Goal: Task Accomplishment & Management: Complete application form

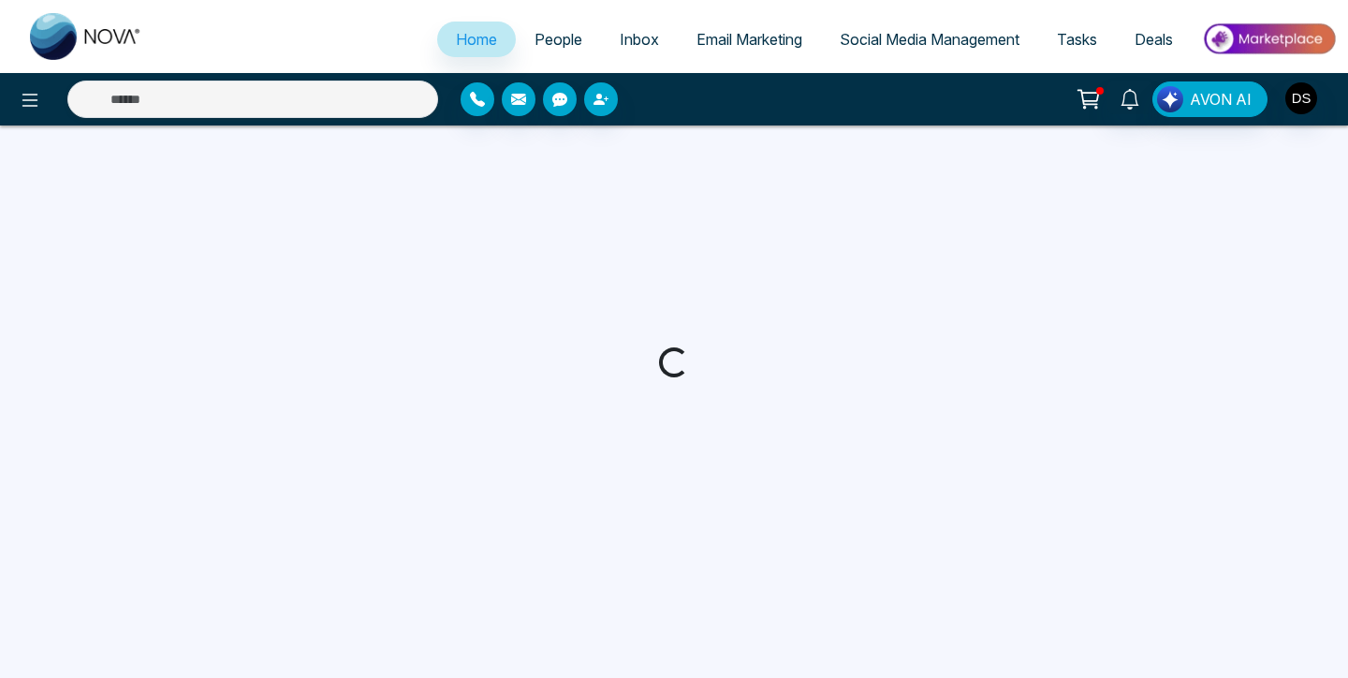
select select "*"
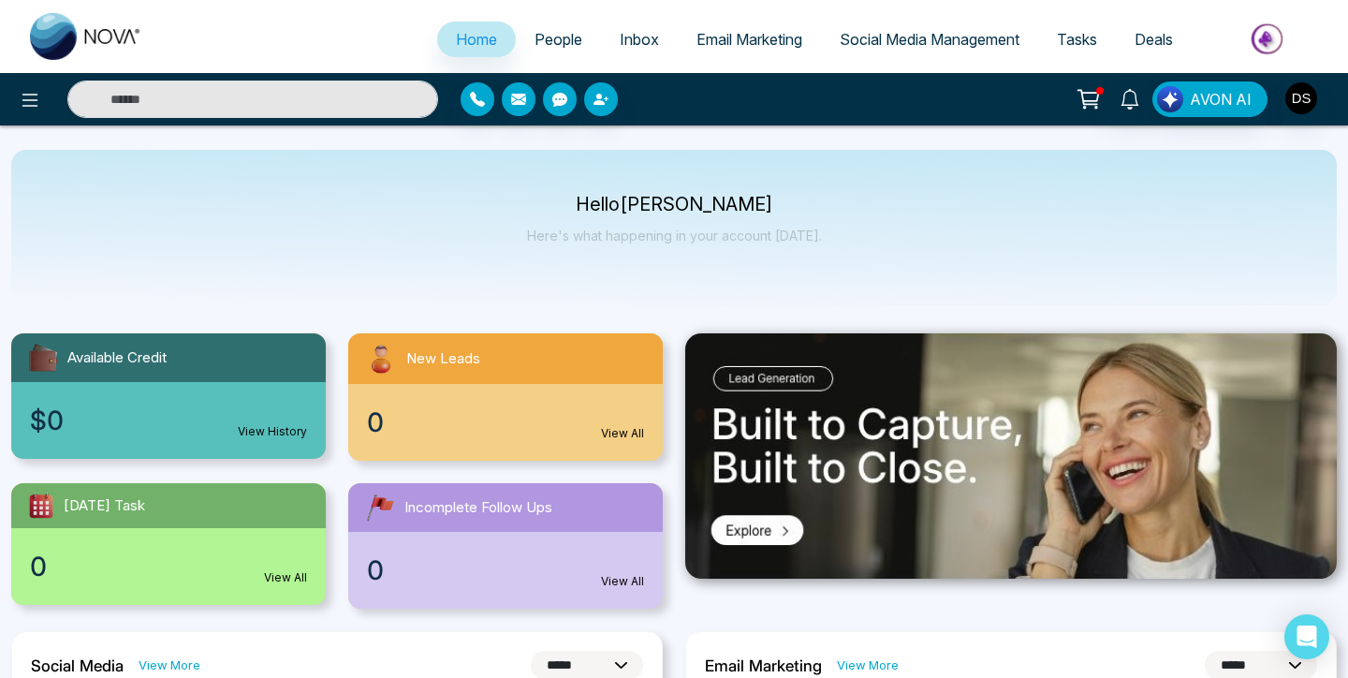
click at [724, 46] on span "Email Marketing" at bounding box center [749, 39] width 106 height 19
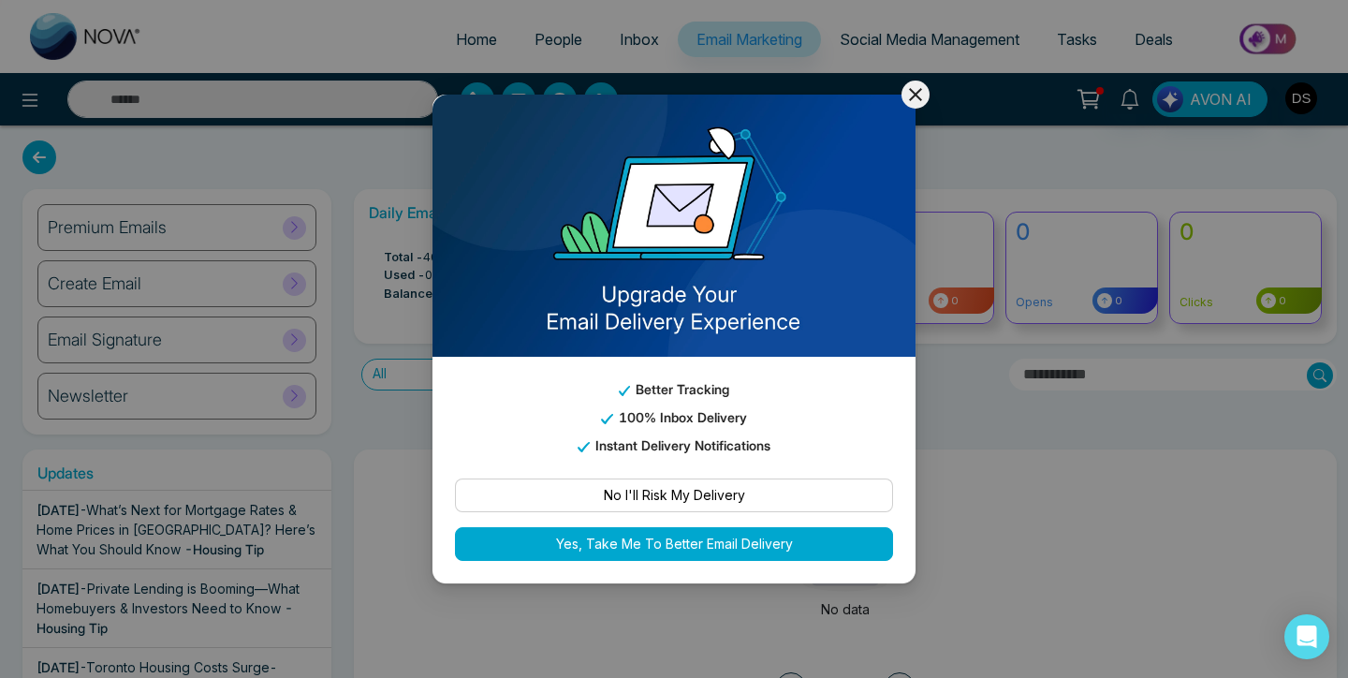
click at [909, 96] on icon at bounding box center [915, 94] width 22 height 22
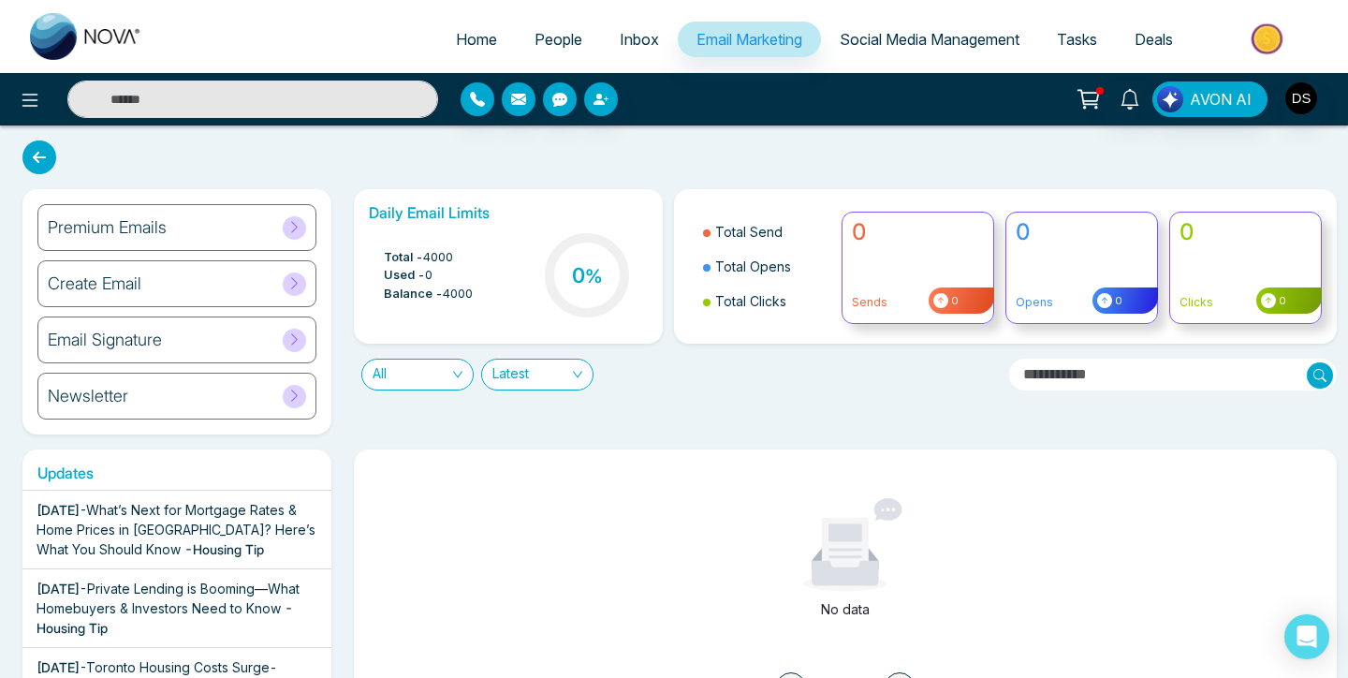
click at [221, 228] on div "Premium Emails" at bounding box center [176, 227] width 279 height 47
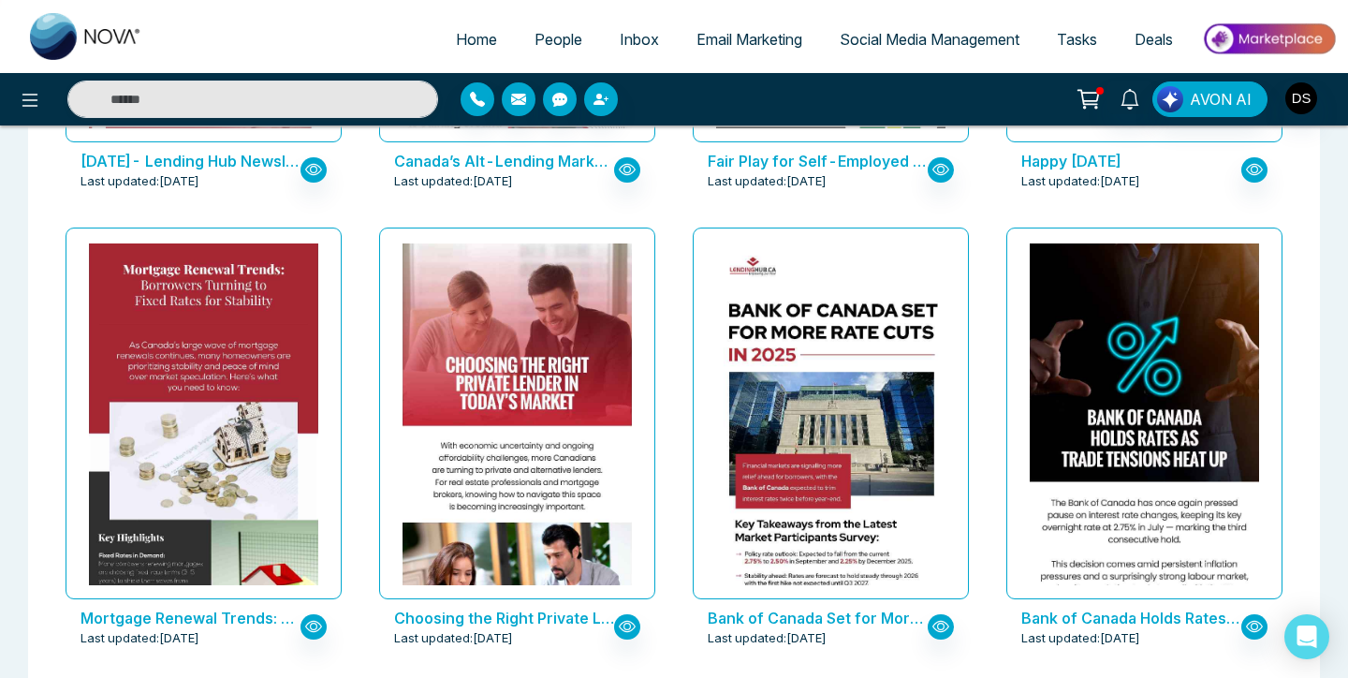
scroll to position [944, 0]
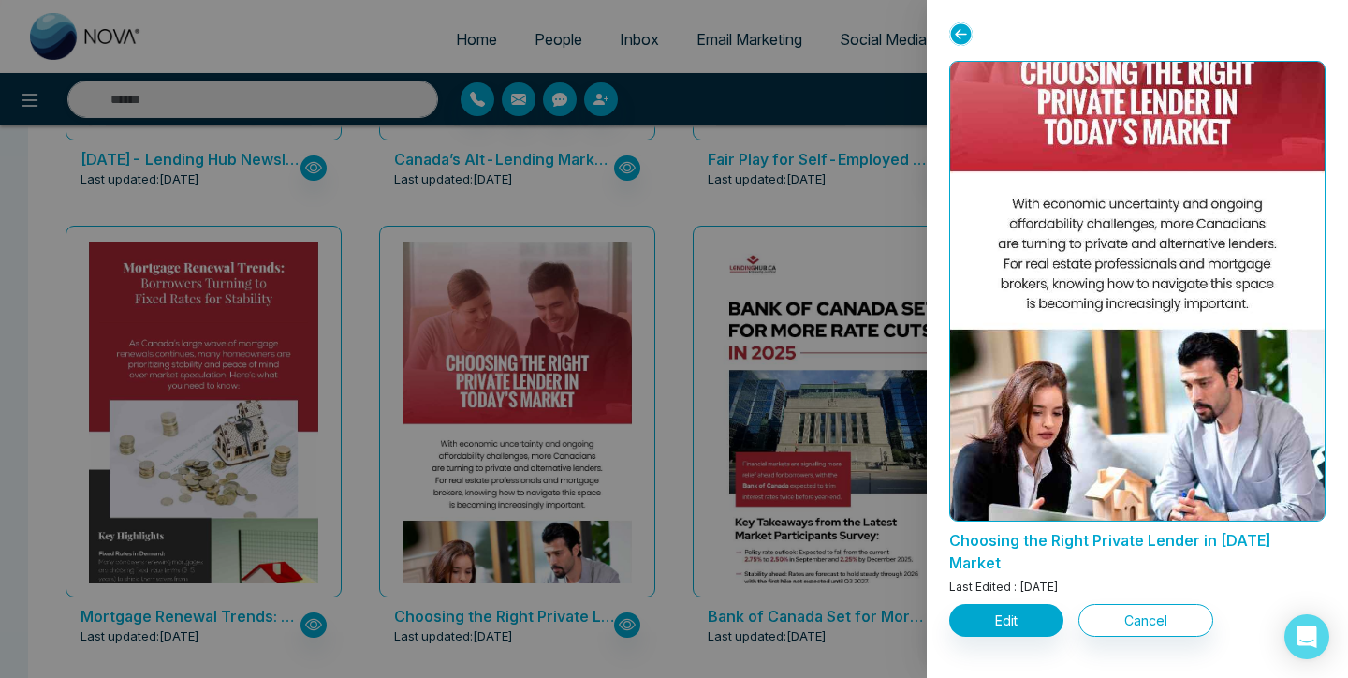
scroll to position [0, 0]
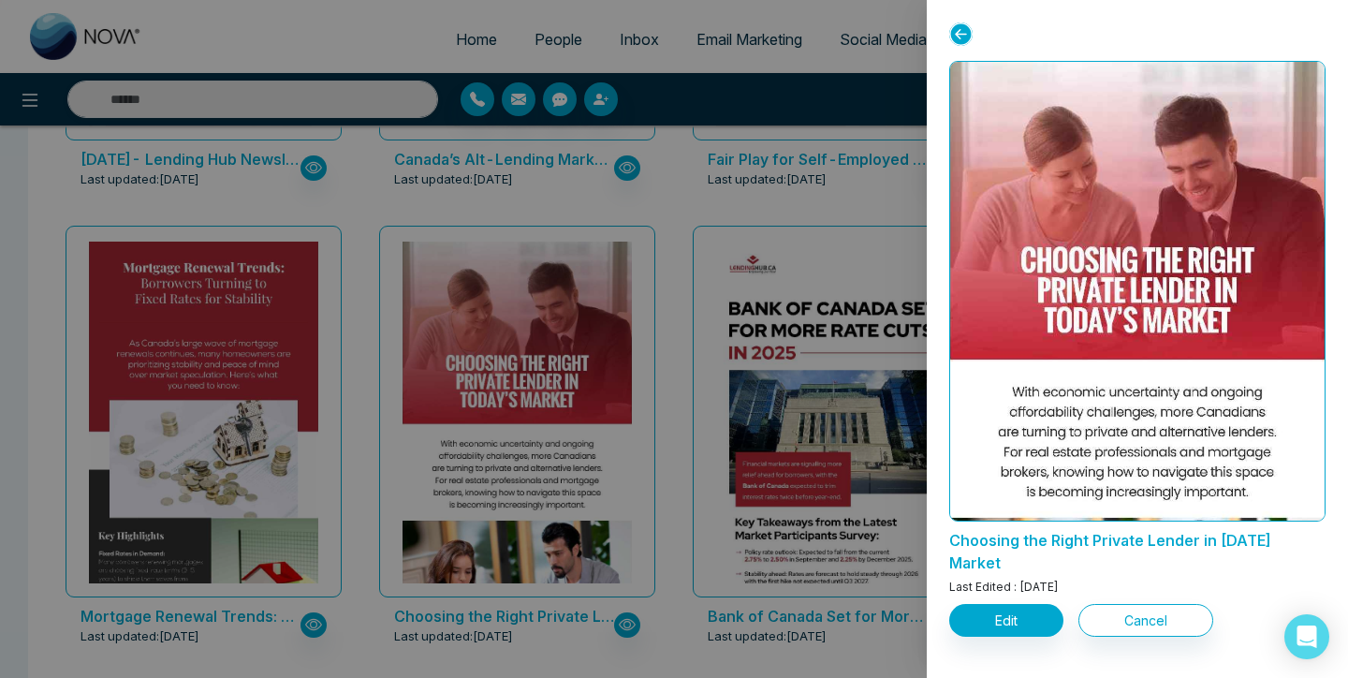
click at [965, 27] on icon at bounding box center [960, 33] width 23 height 23
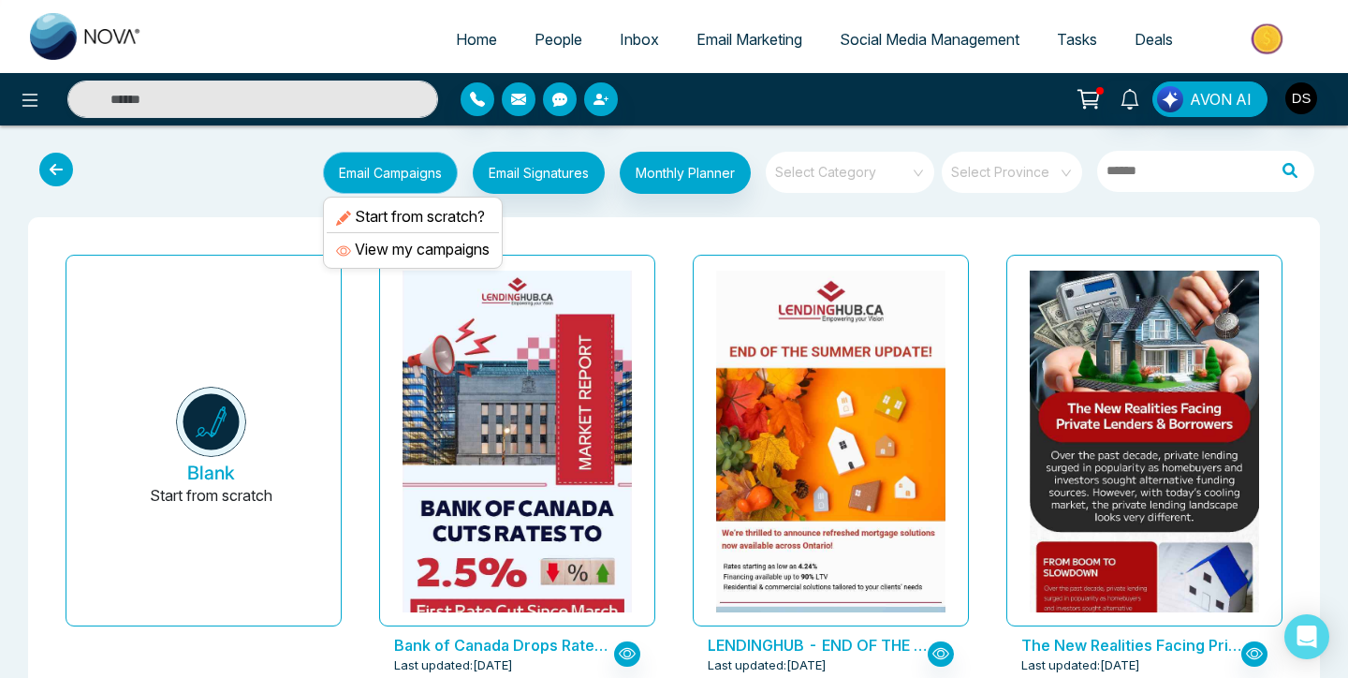
click at [372, 169] on button "Email Campaigns" at bounding box center [390, 173] width 135 height 42
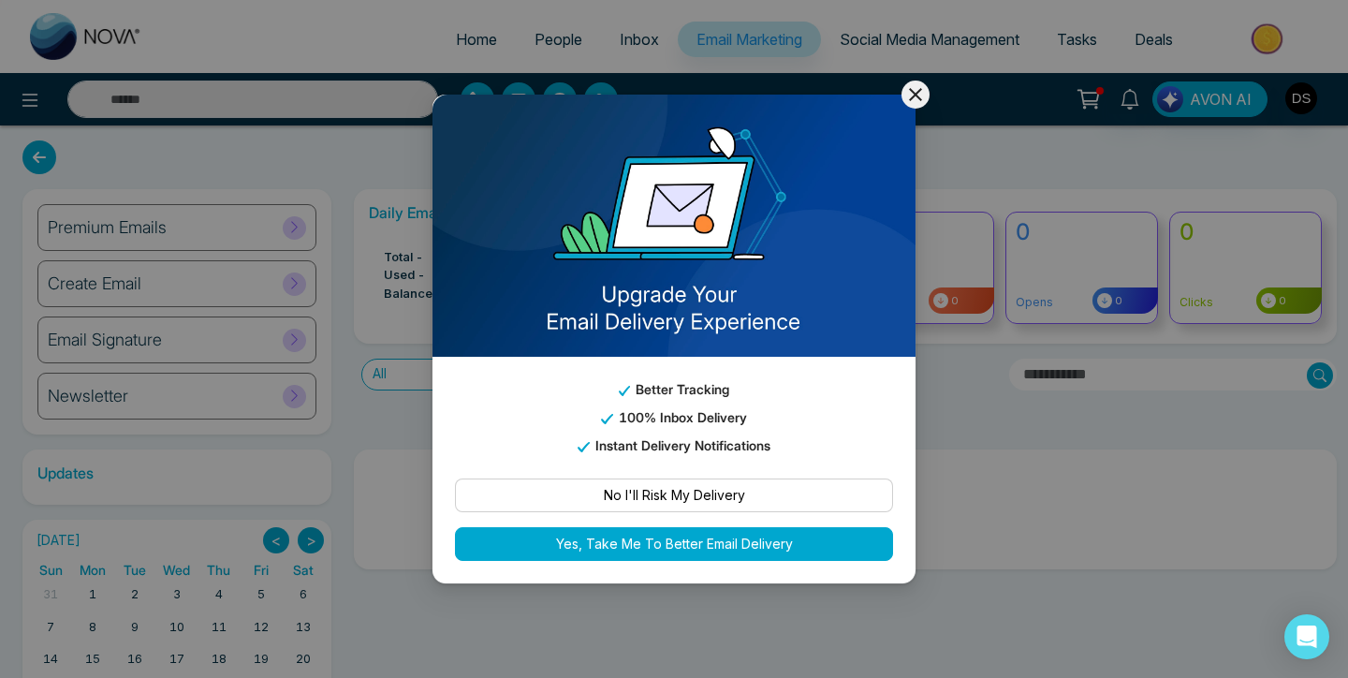
click at [920, 91] on icon at bounding box center [915, 94] width 22 height 22
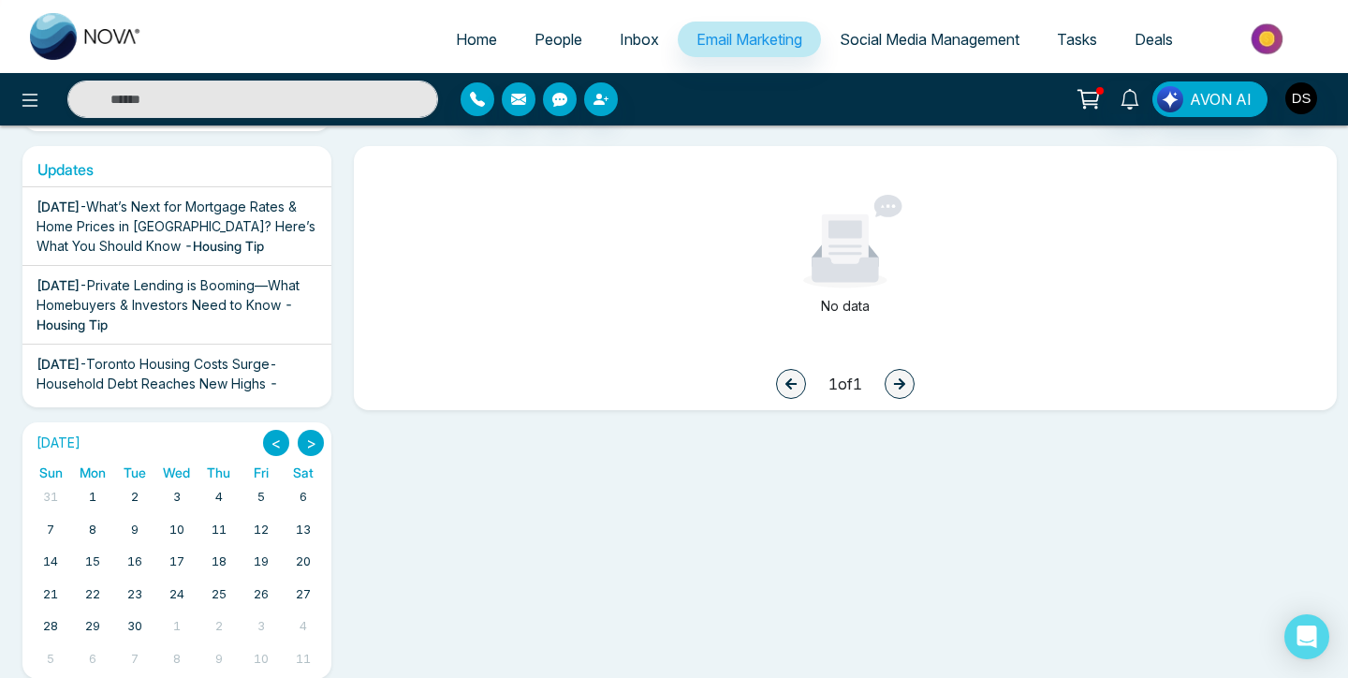
scroll to position [327, 0]
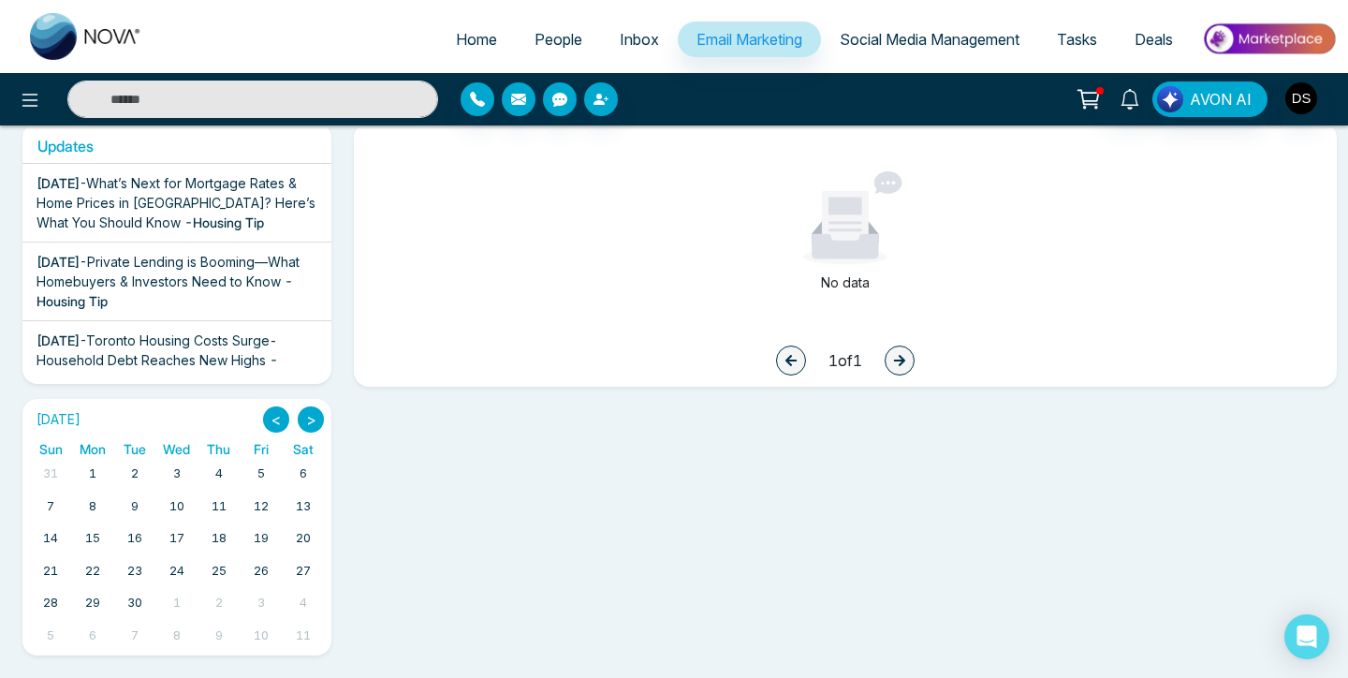
click at [540, 43] on span "People" at bounding box center [558, 39] width 48 height 19
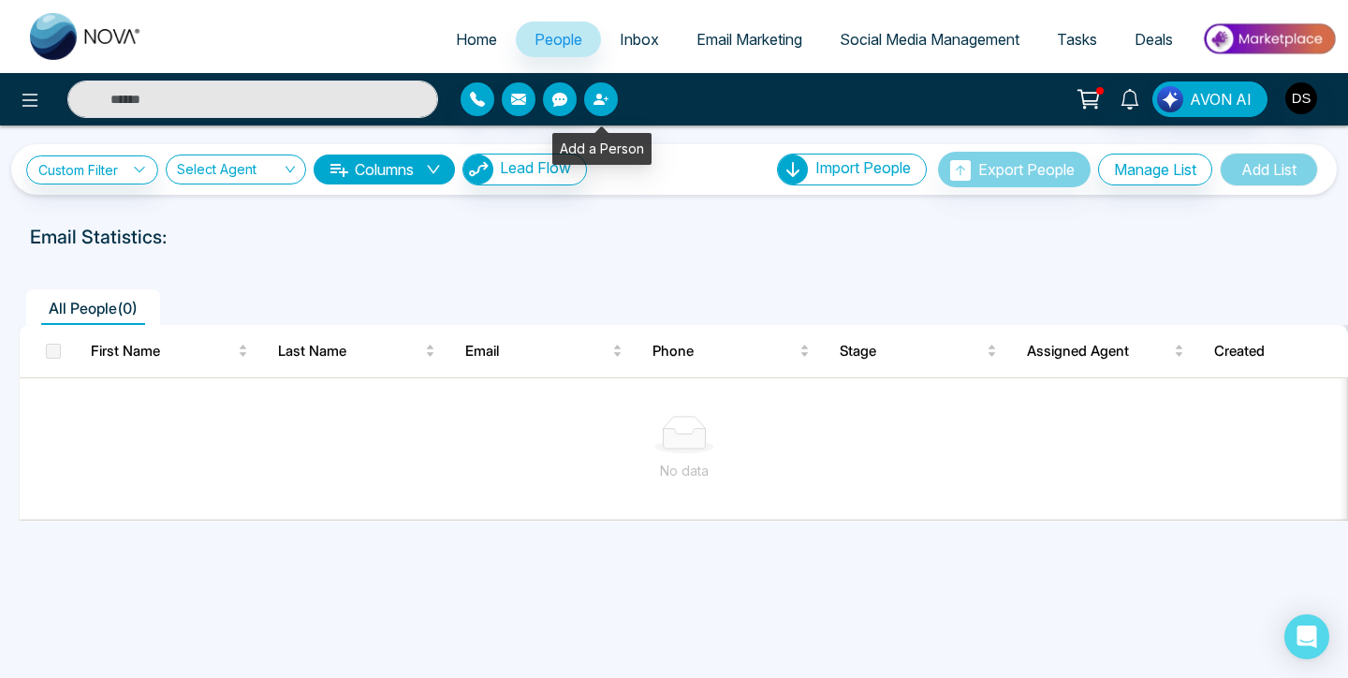
click at [605, 88] on button "button" at bounding box center [601, 99] width 34 height 34
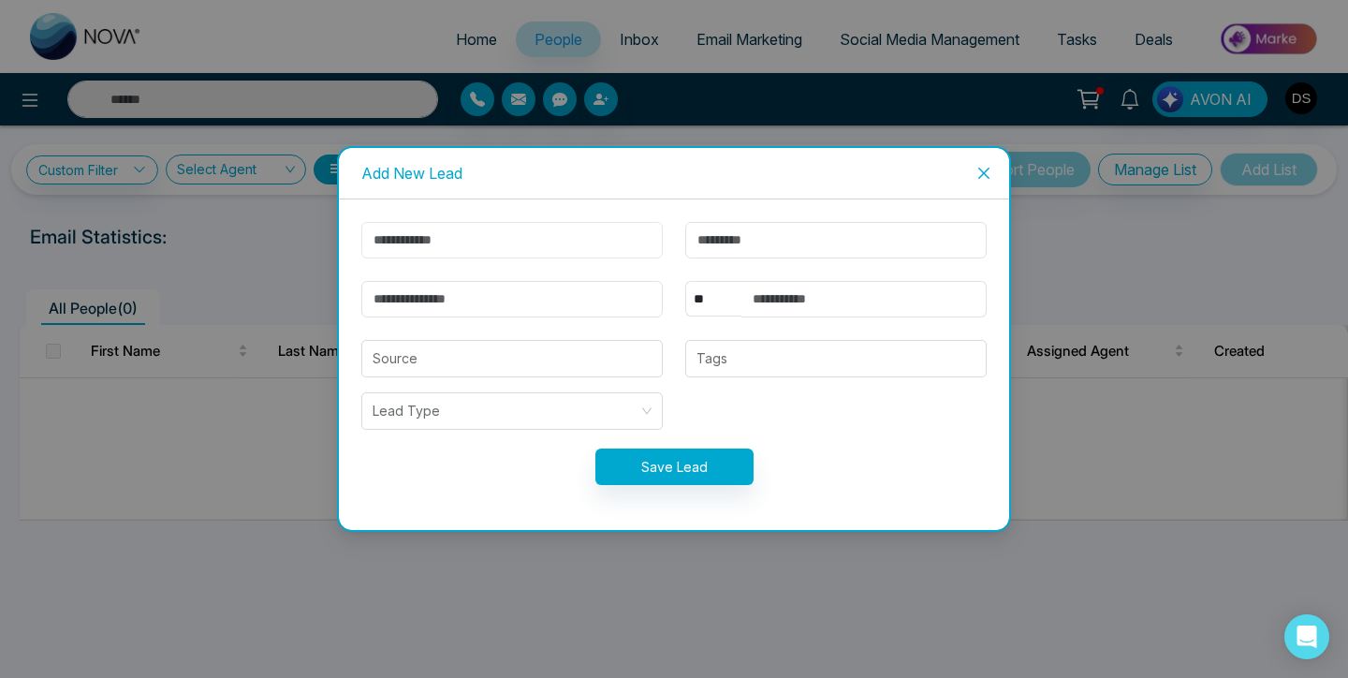
click at [603, 233] on input "text" at bounding box center [511, 240] width 301 height 37
type input "****"
type input "**********"
click at [789, 305] on input "text" at bounding box center [863, 299] width 245 height 37
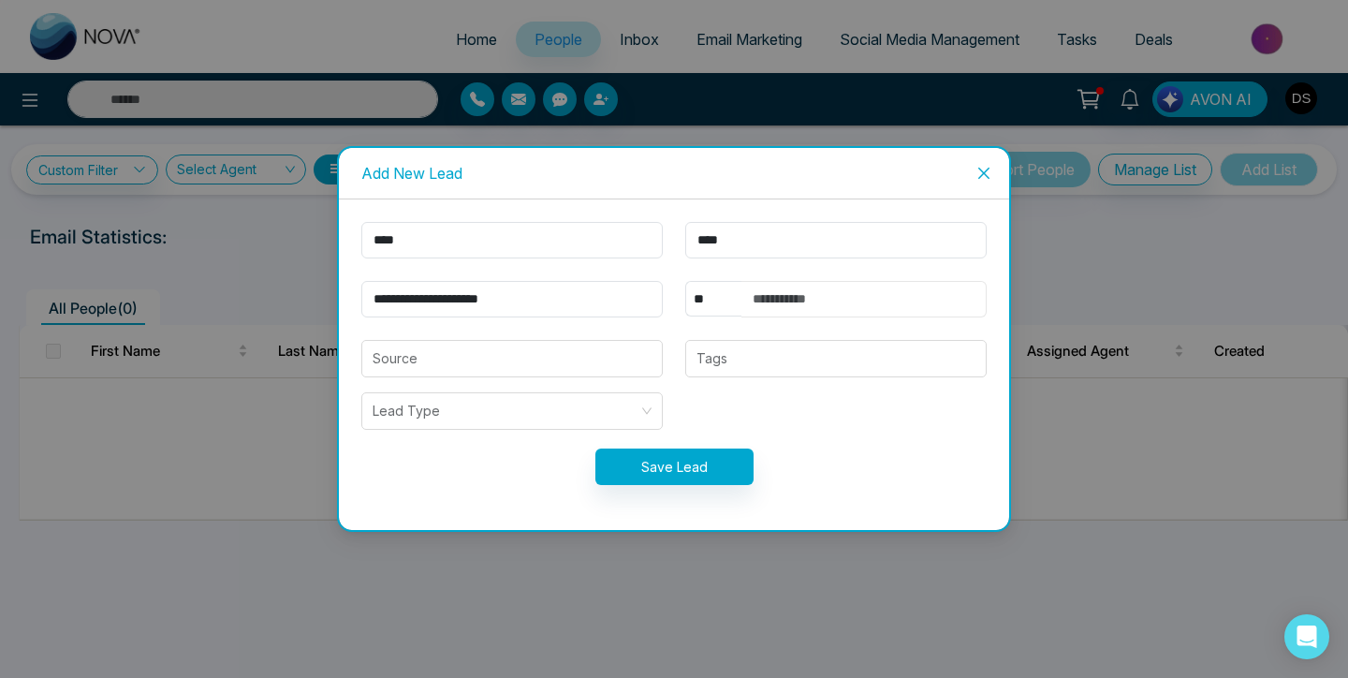
type input "**********"
click at [683, 462] on button "Save Lead" at bounding box center [674, 466] width 158 height 37
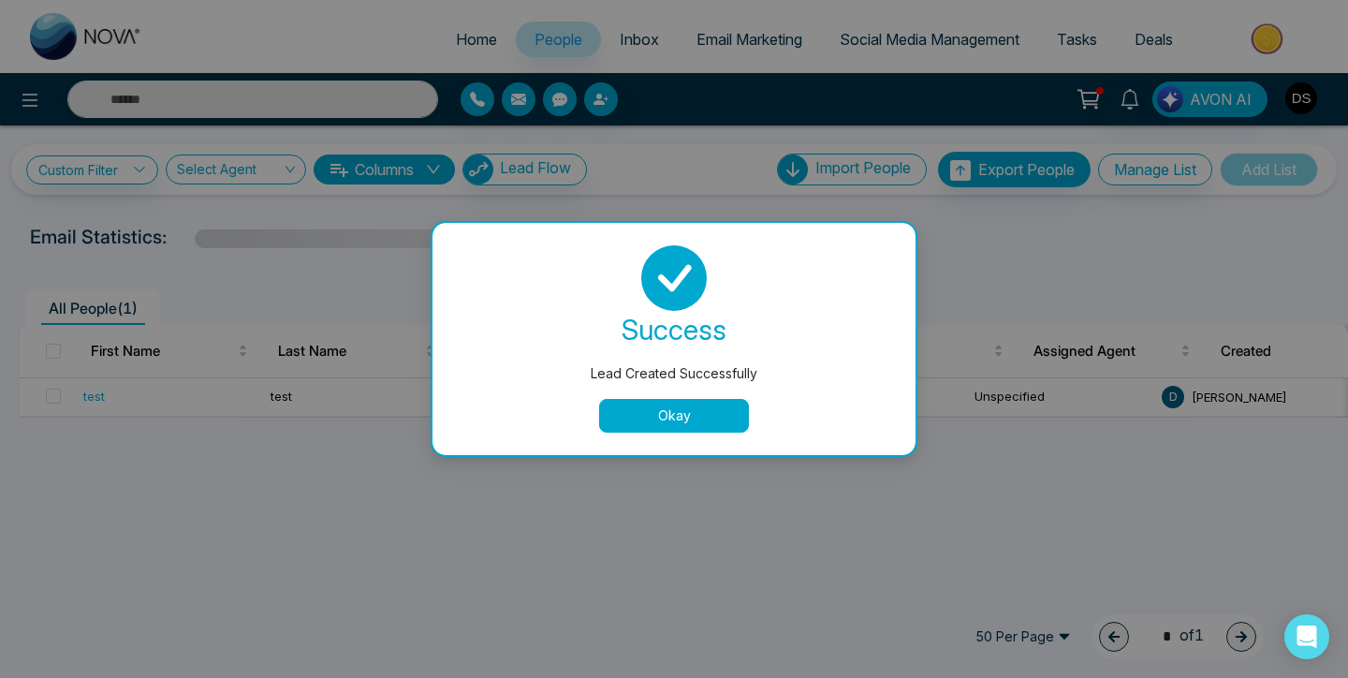
click at [649, 411] on button "Okay" at bounding box center [674, 416] width 150 height 34
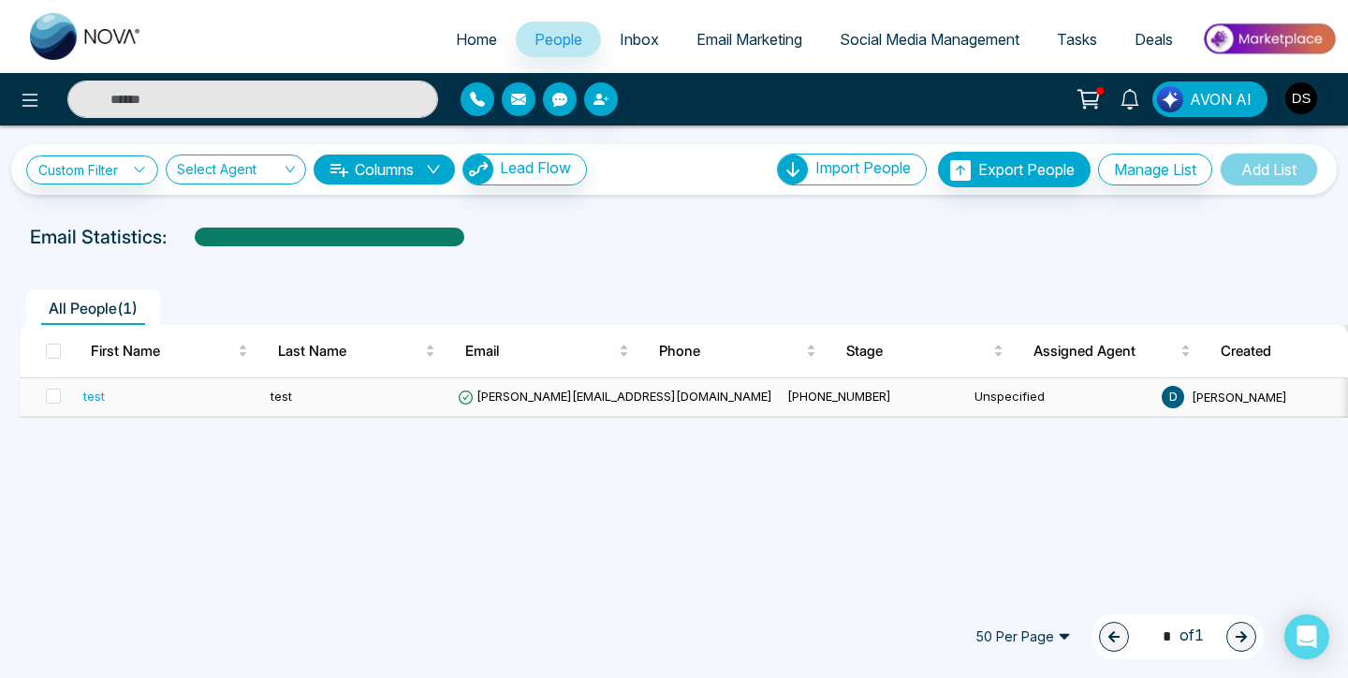
click at [227, 400] on div "test" at bounding box center [169, 396] width 172 height 19
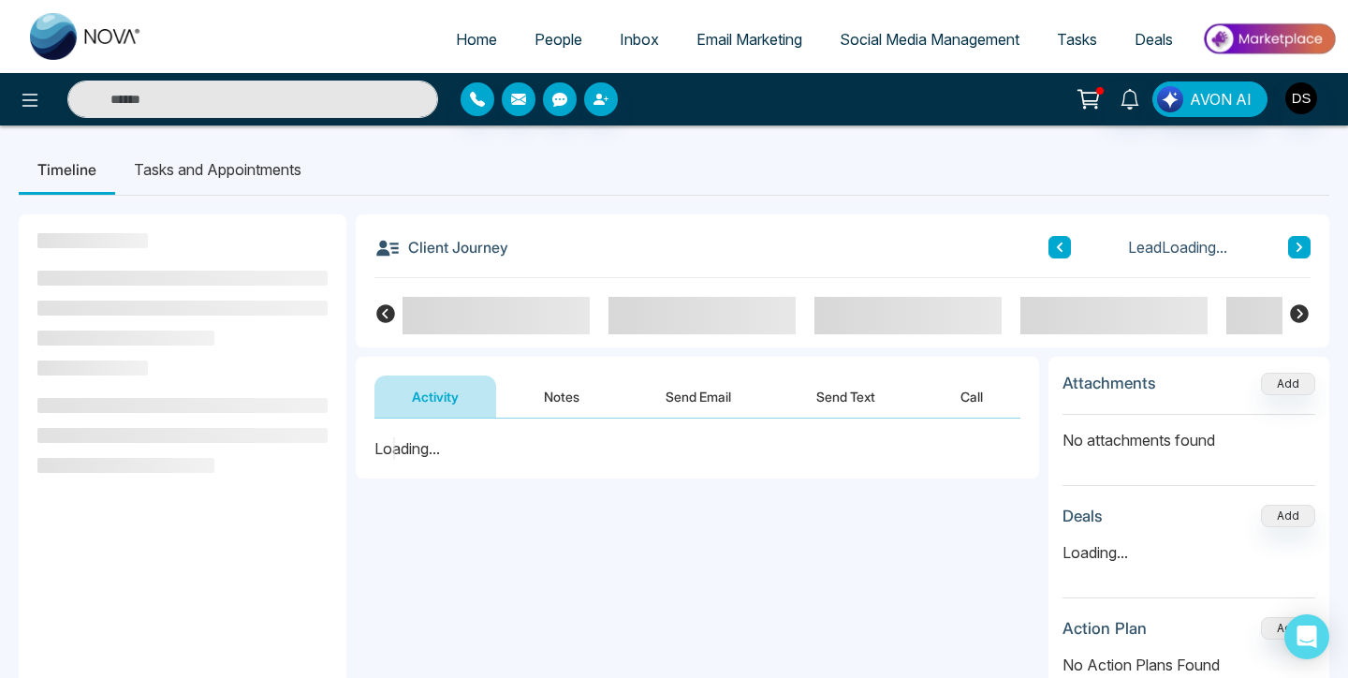
click at [684, 396] on button "Send Email" at bounding box center [698, 396] width 140 height 42
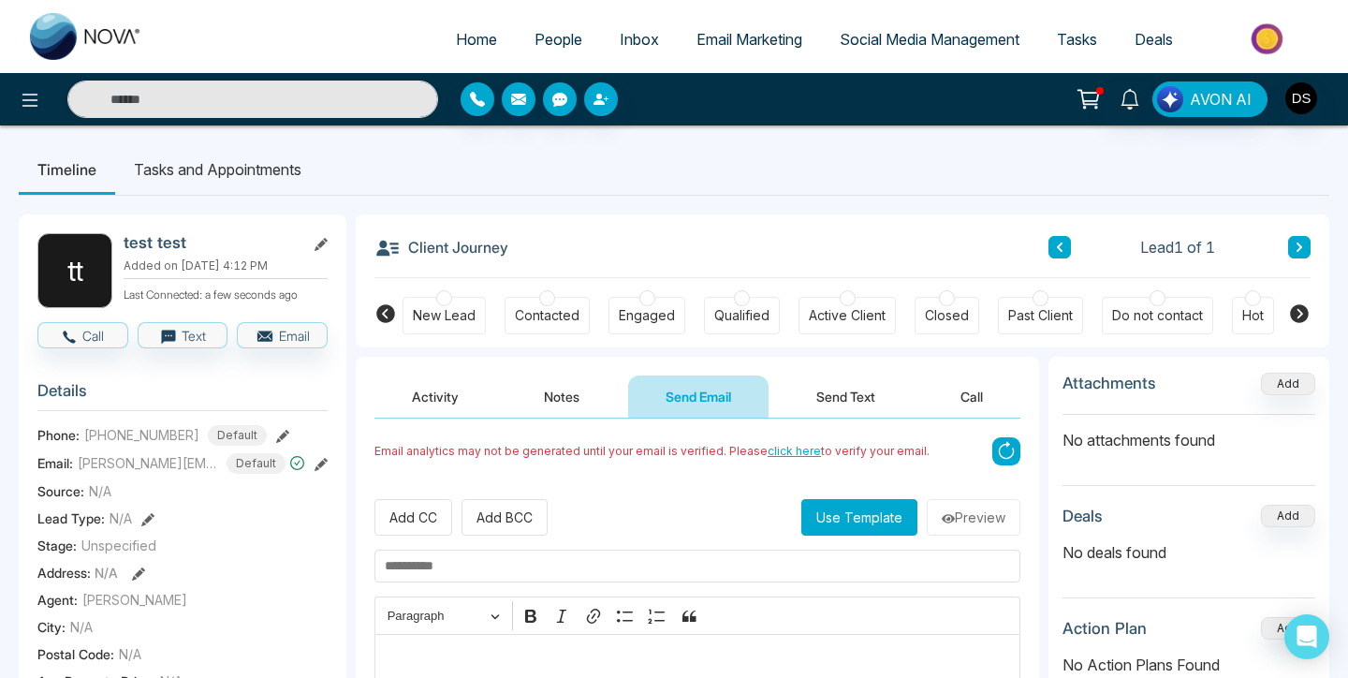
click at [787, 453] on span "click here" at bounding box center [794, 451] width 53 height 14
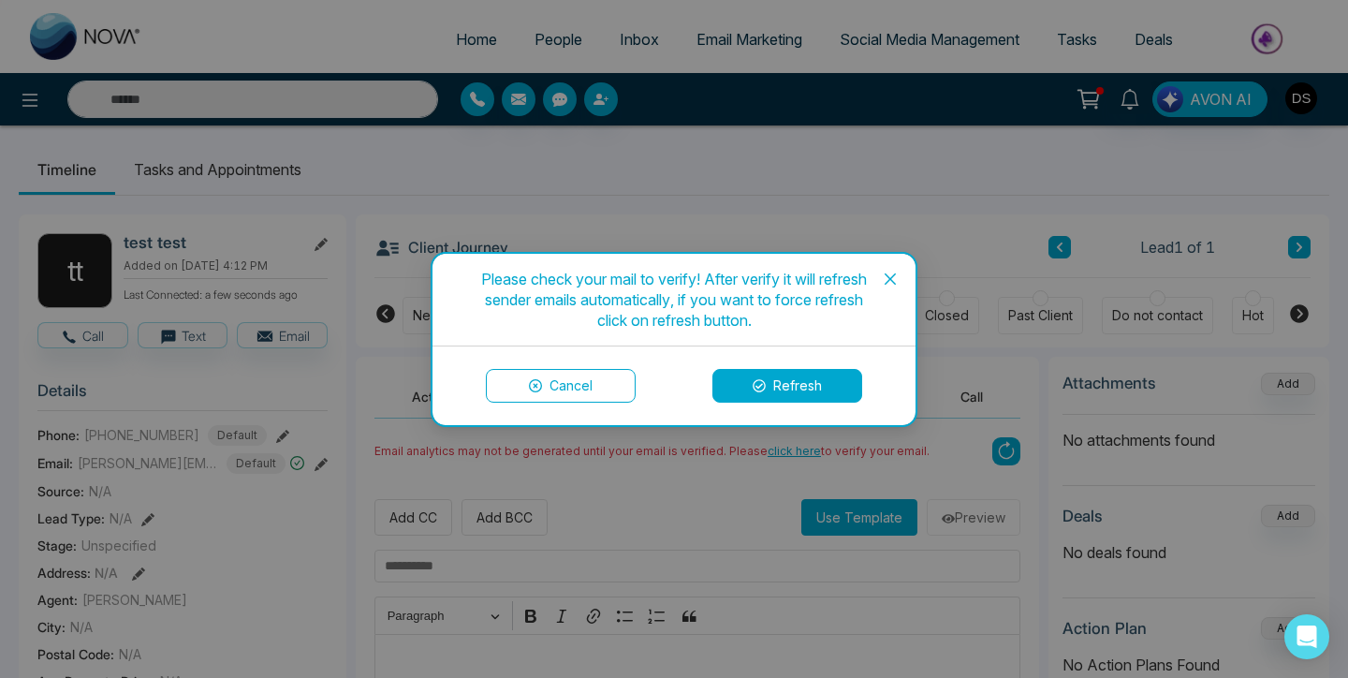
click at [789, 391] on button "Refresh" at bounding box center [787, 386] width 150 height 34
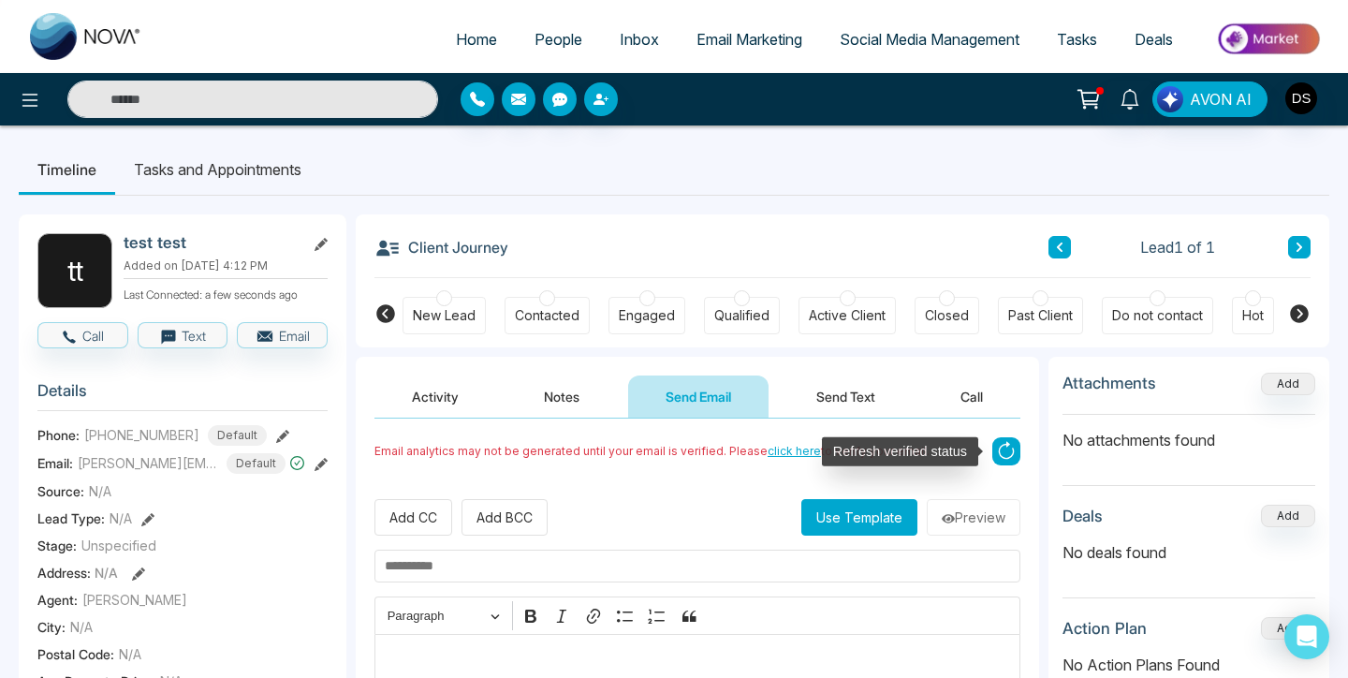
click at [1002, 451] on icon at bounding box center [1006, 451] width 28 height 28
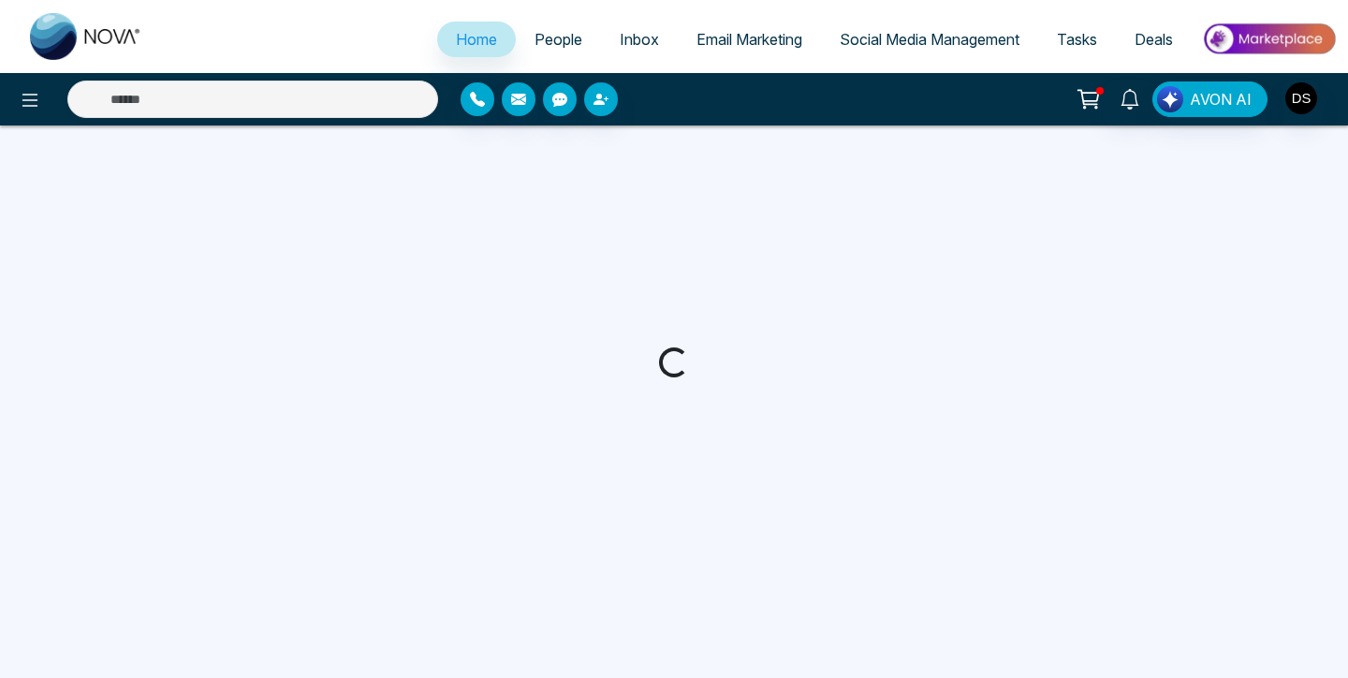
select select "*"
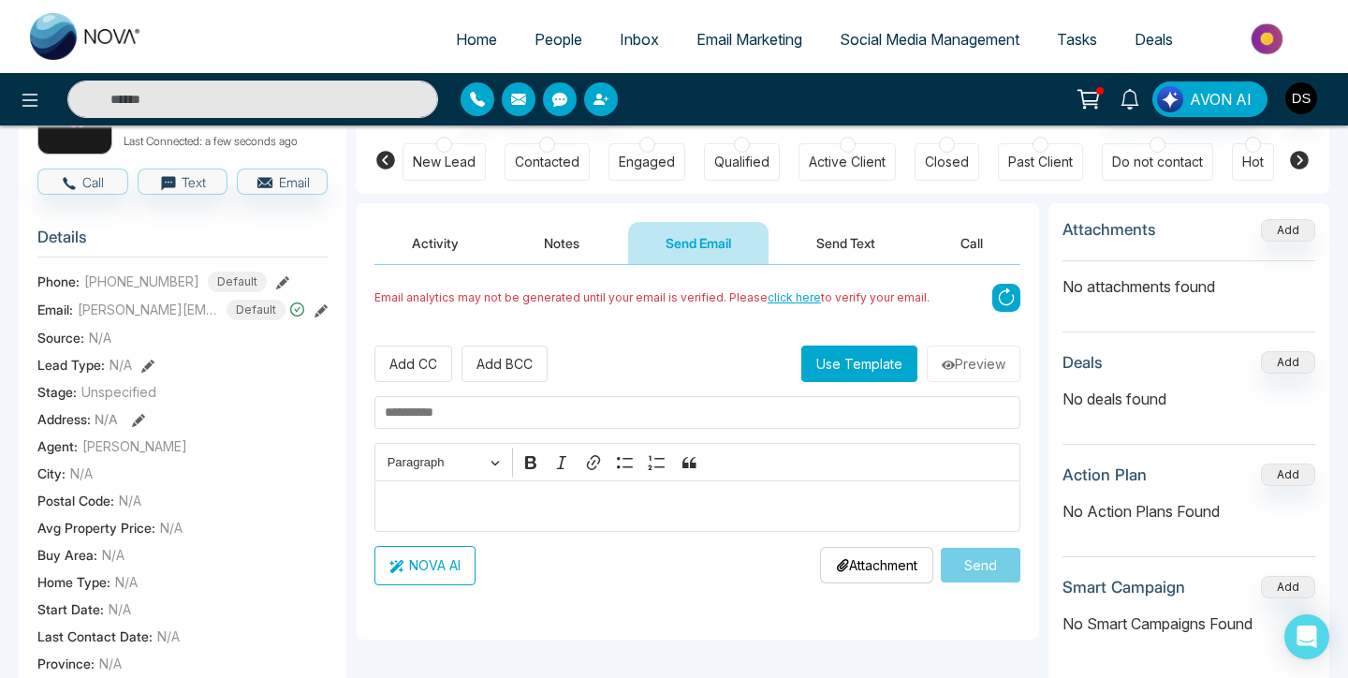
scroll to position [216, 0]
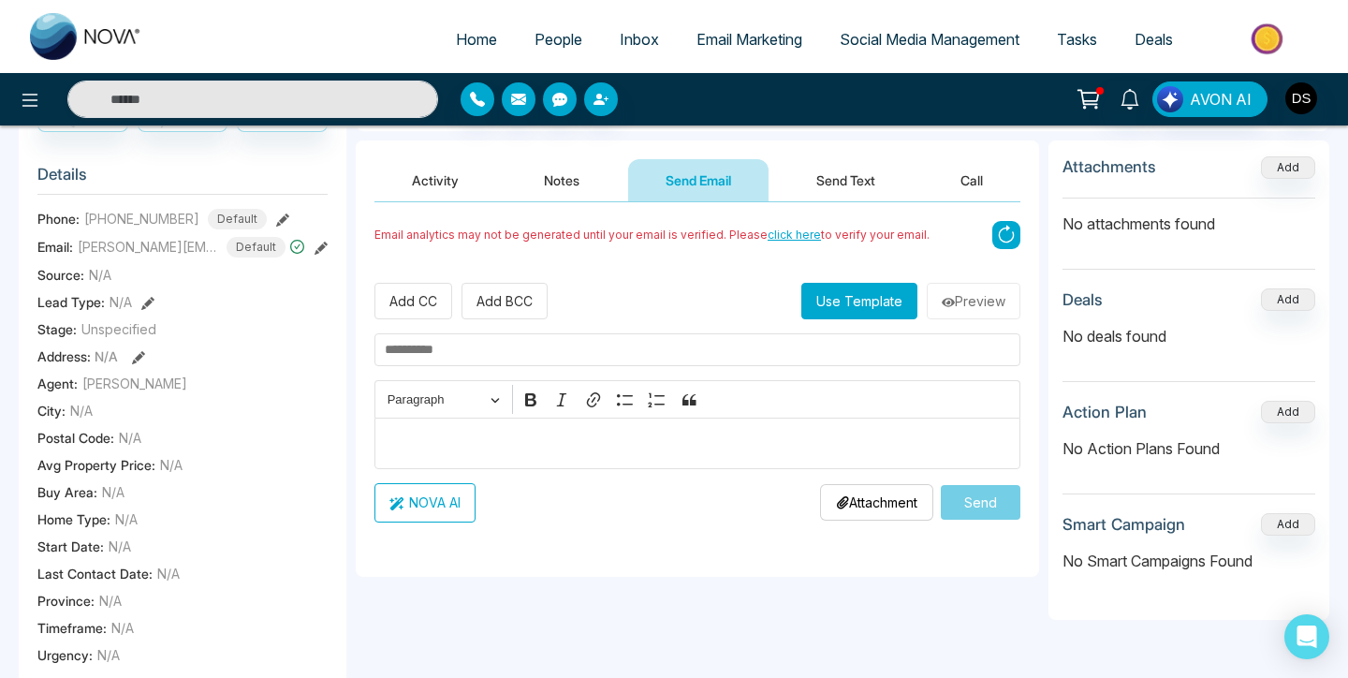
click at [826, 295] on button "Use Template" at bounding box center [859, 301] width 116 height 37
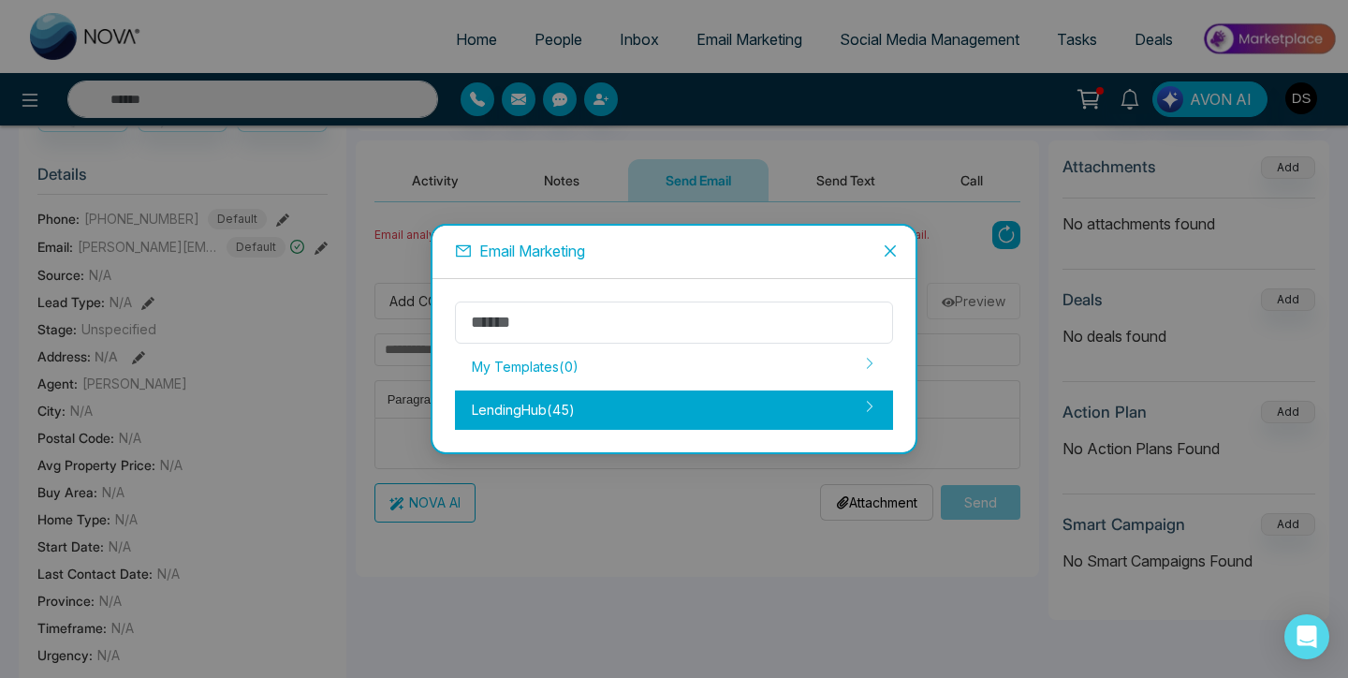
click at [642, 410] on div "LendingHub ( 45 )" at bounding box center [674, 409] width 438 height 39
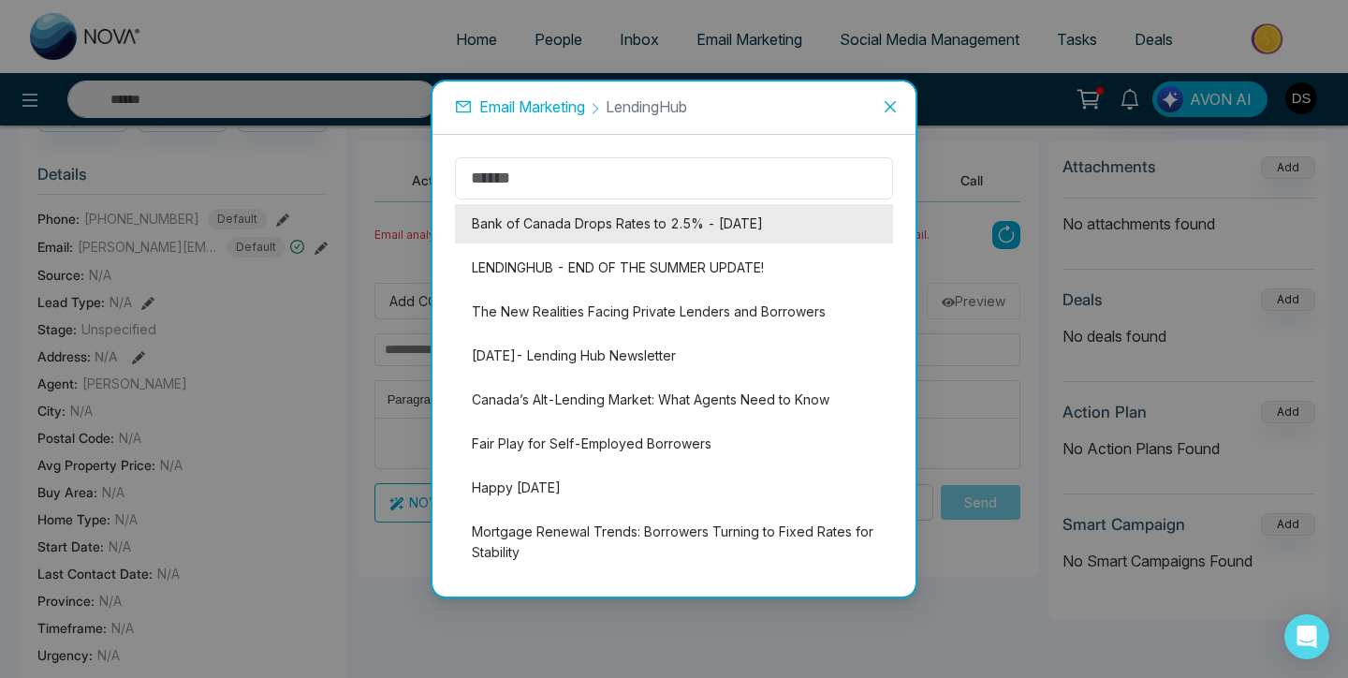
click at [584, 217] on li "Bank of Canada Drops Rates to 2.5% - September, 2025" at bounding box center [674, 223] width 438 height 39
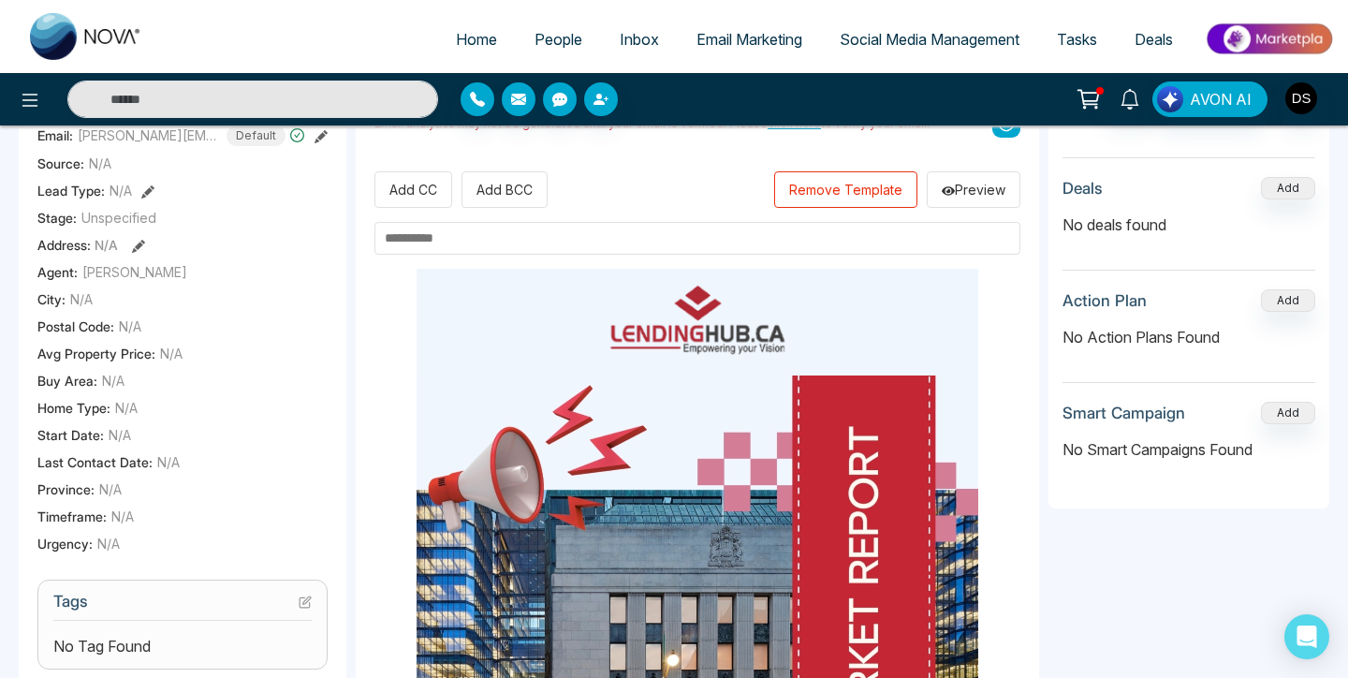
scroll to position [0, 0]
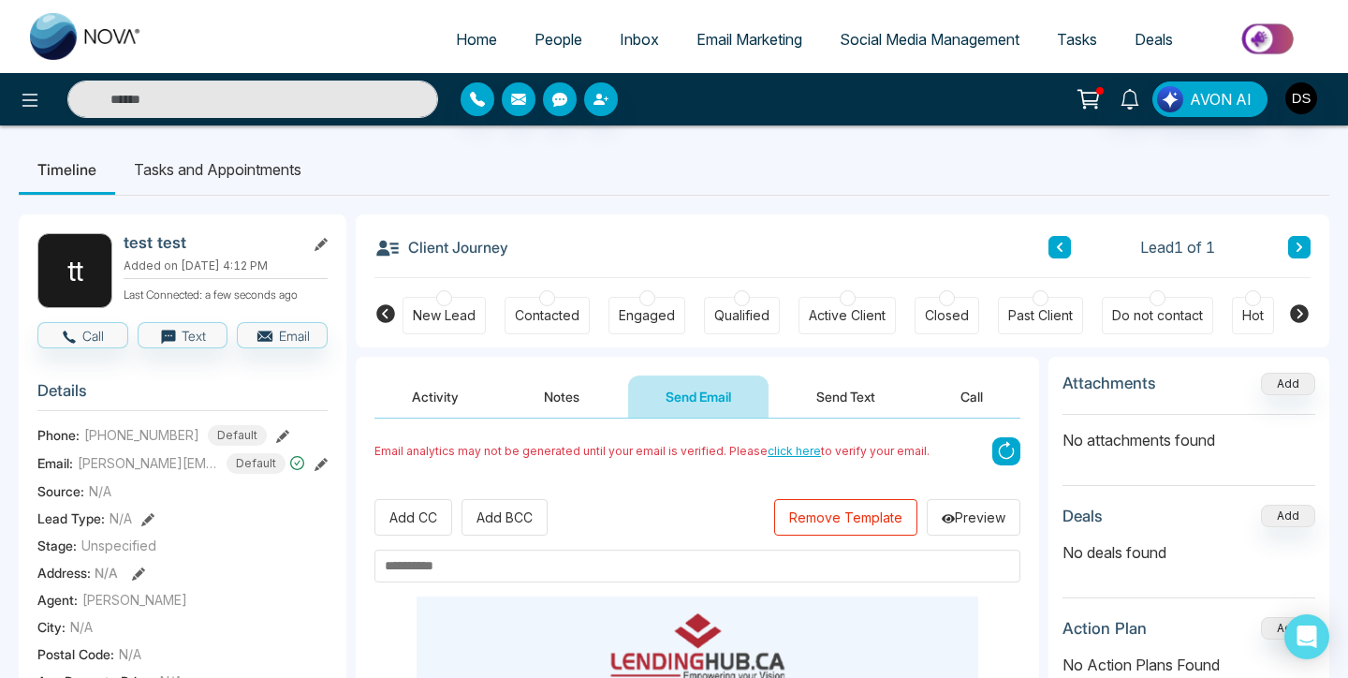
click at [494, 38] on link "Home" at bounding box center [476, 40] width 79 height 36
select select "*"
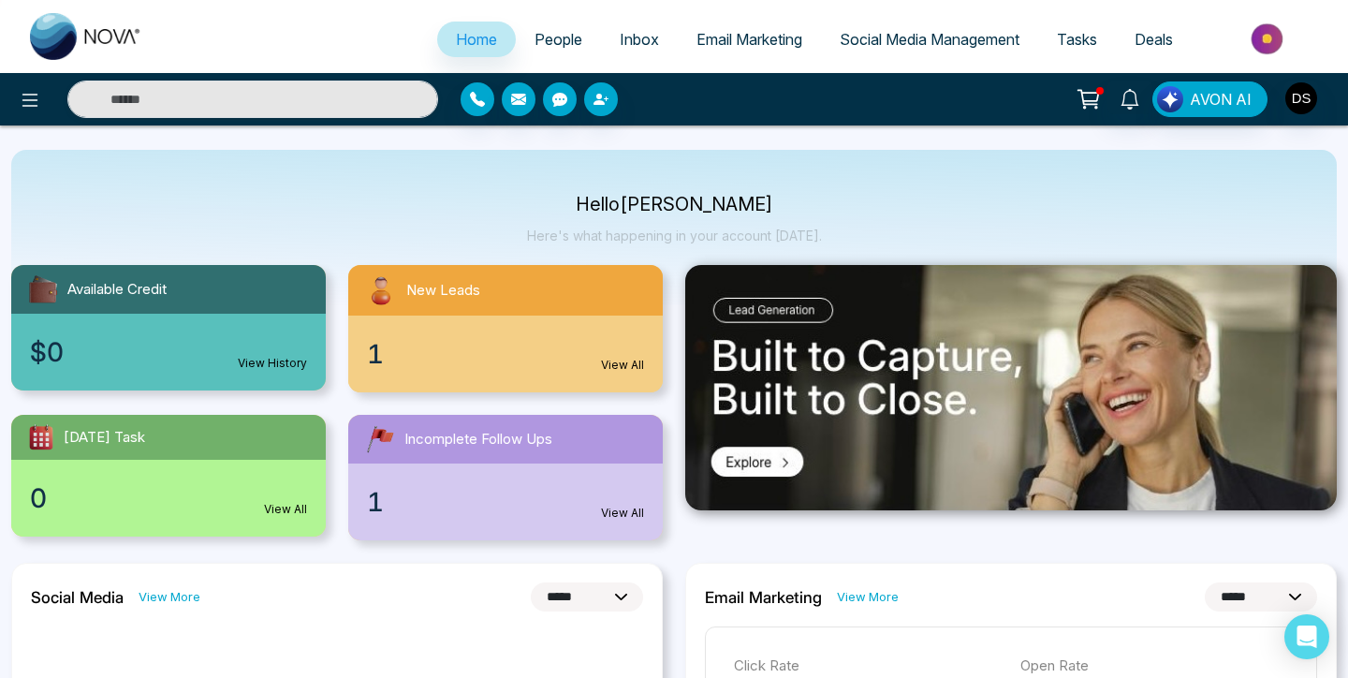
scroll to position [4, 0]
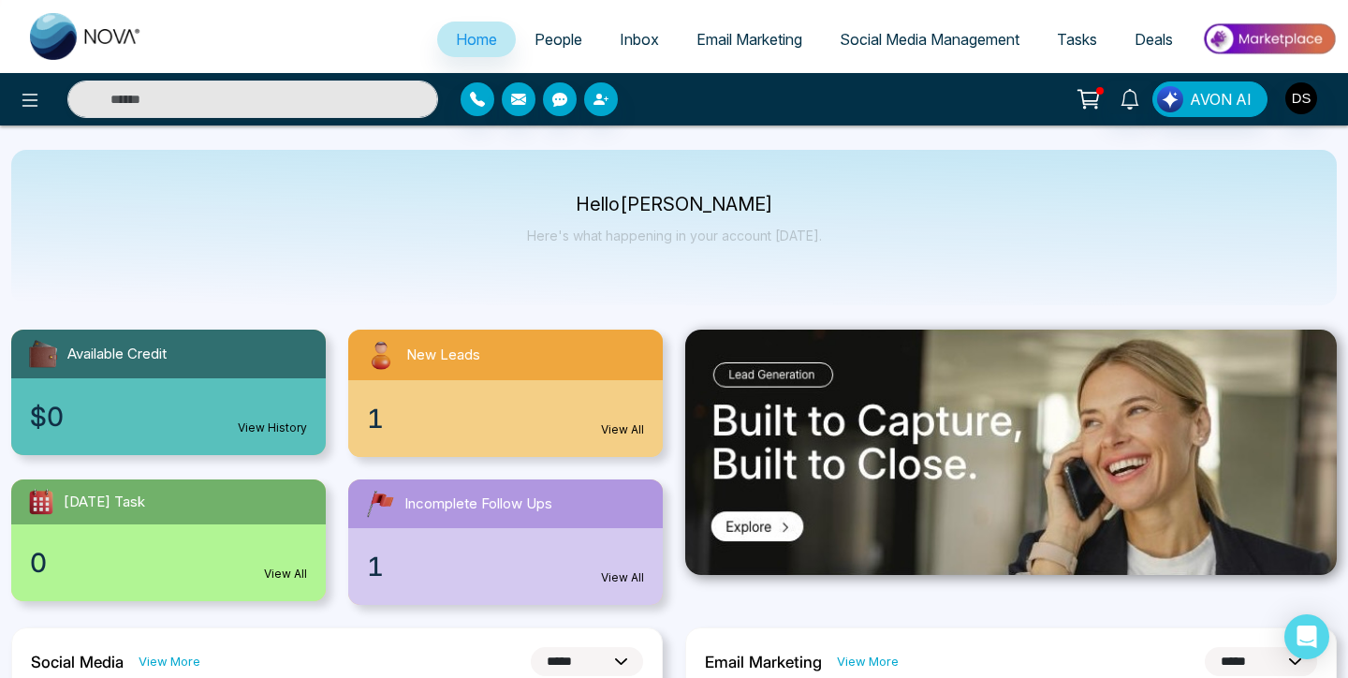
click at [577, 44] on link "People" at bounding box center [558, 40] width 85 height 36
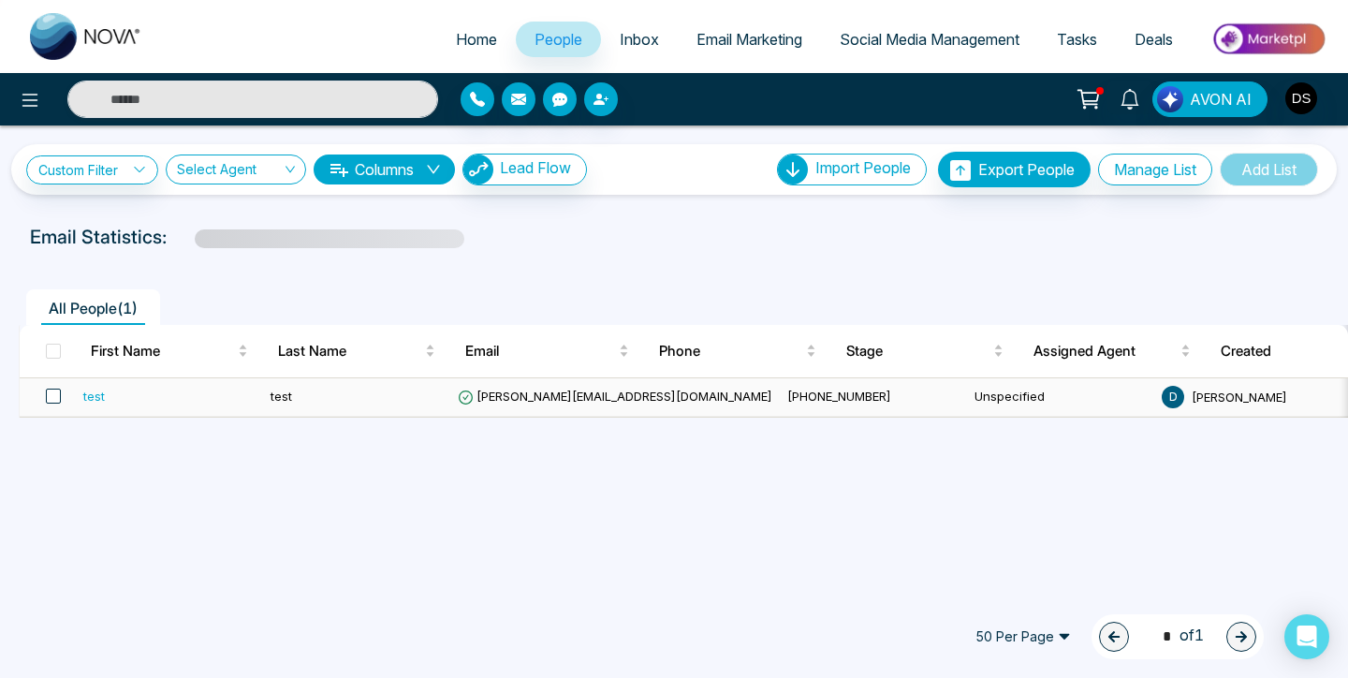
click at [53, 394] on span at bounding box center [53, 395] width 15 height 15
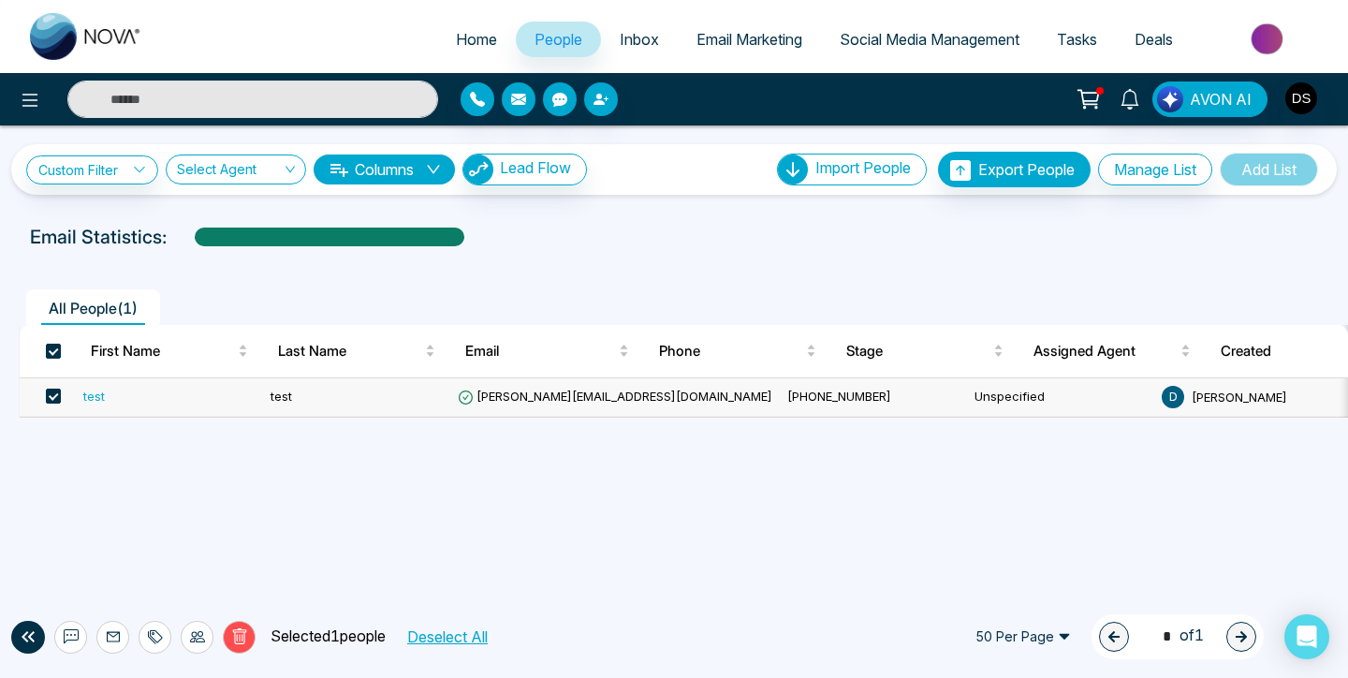
click at [244, 642] on icon at bounding box center [239, 636] width 17 height 17
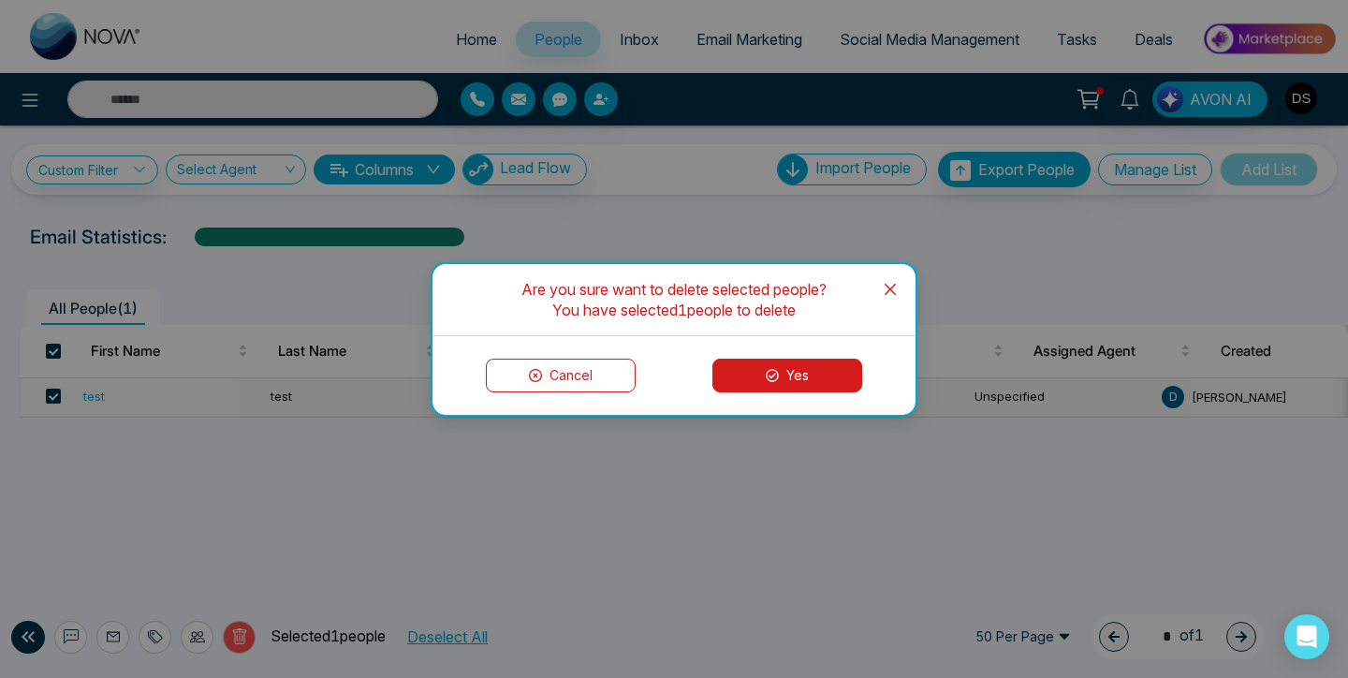
click at [719, 382] on button "Yes" at bounding box center [787, 375] width 150 height 34
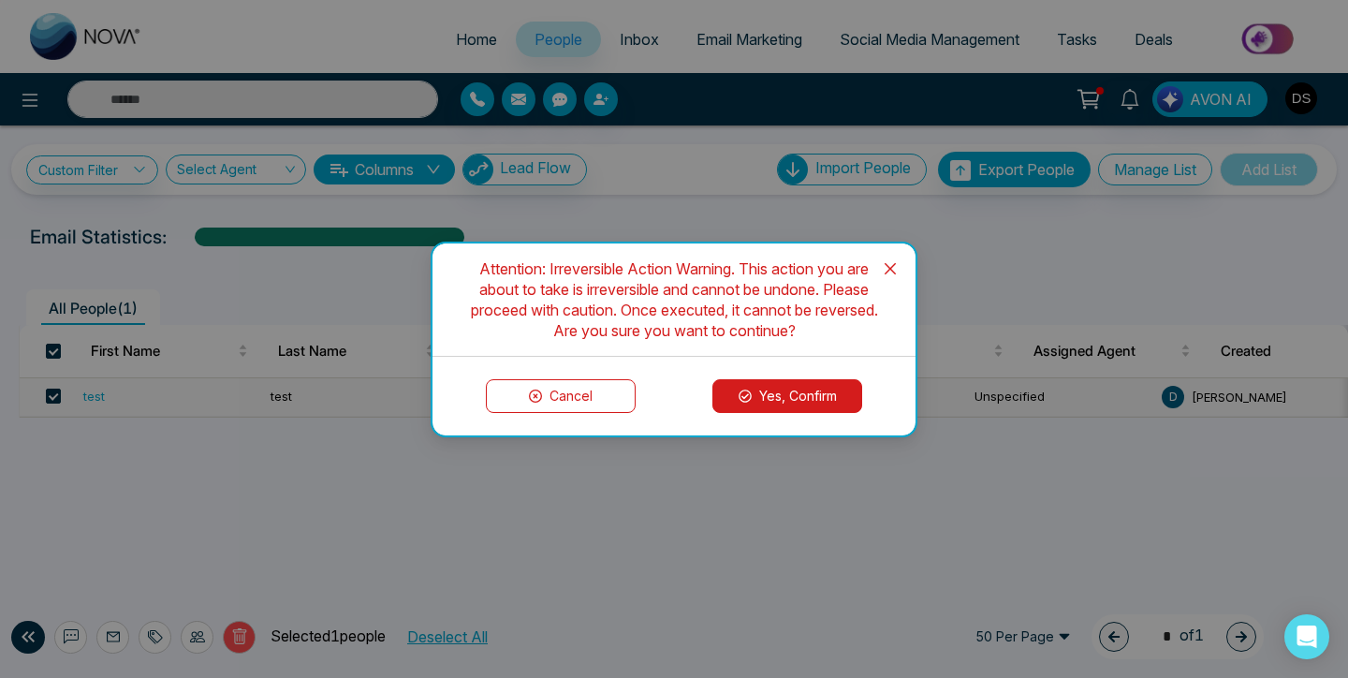
click at [765, 401] on button "Yes, Confirm" at bounding box center [787, 396] width 150 height 34
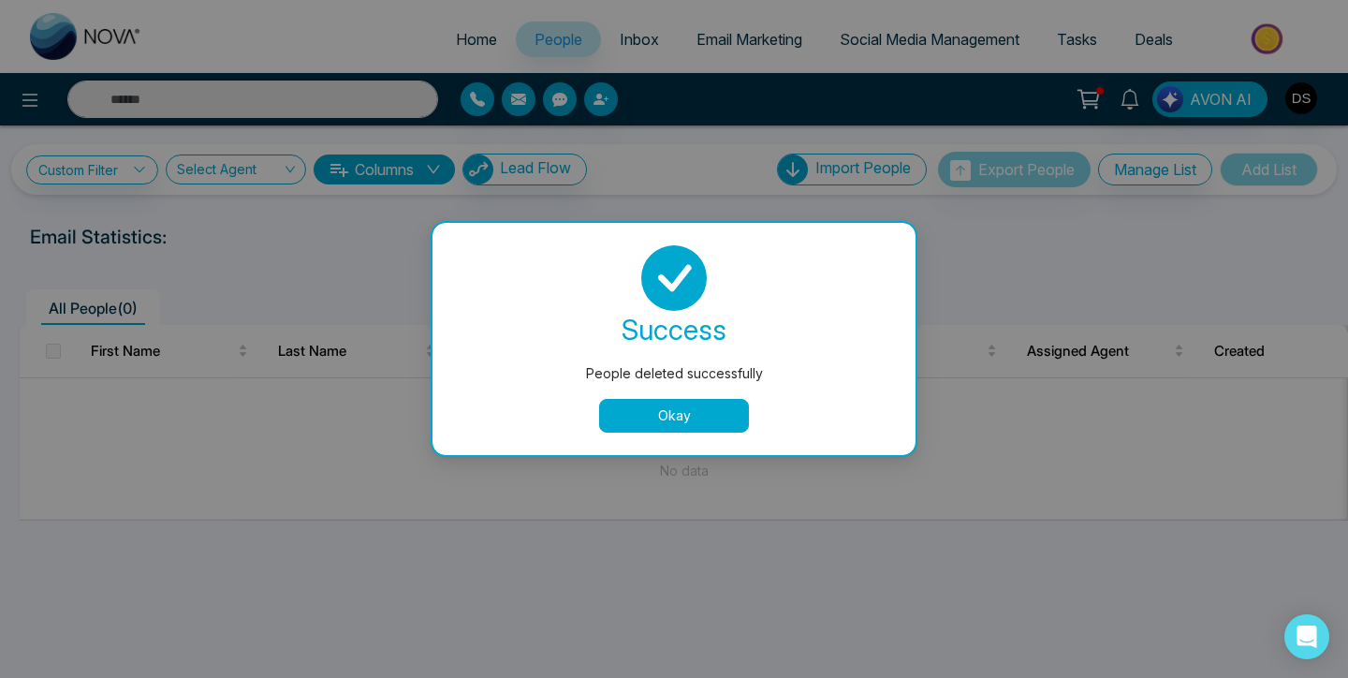
click at [672, 426] on button "Okay" at bounding box center [674, 416] width 150 height 34
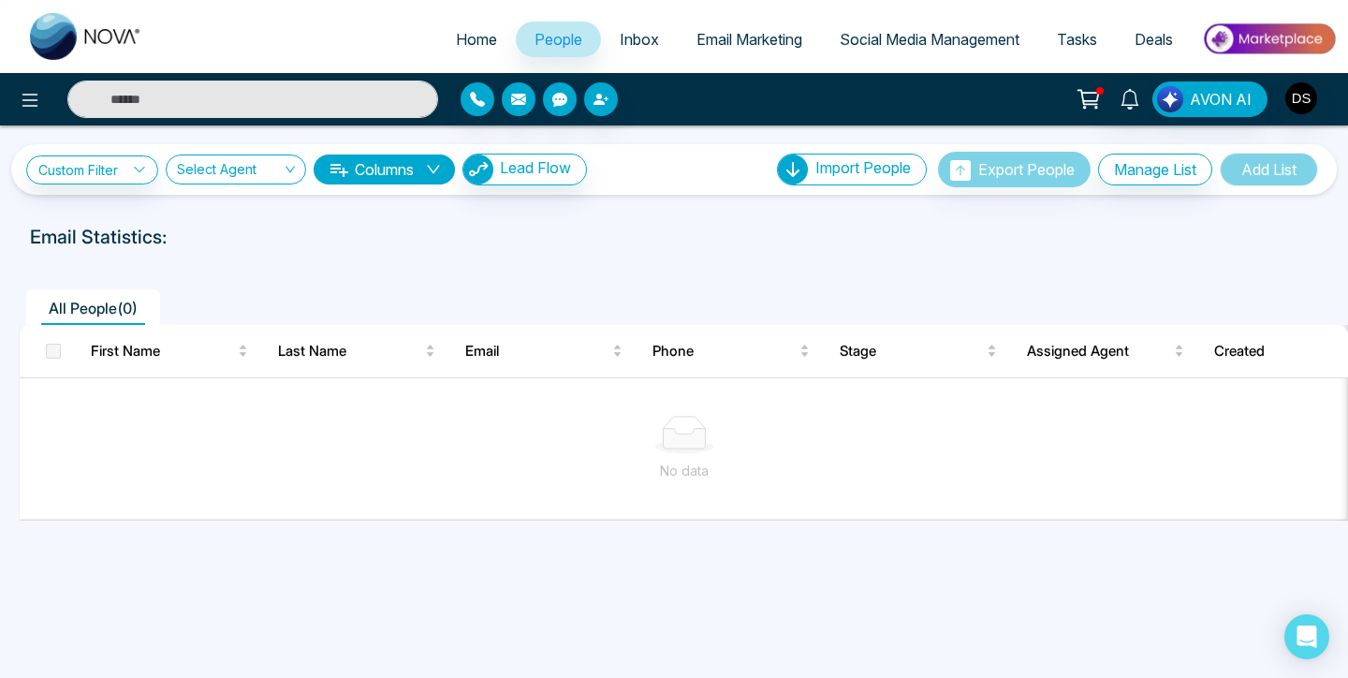
click at [456, 47] on span "Home" at bounding box center [476, 39] width 41 height 19
select select "*"
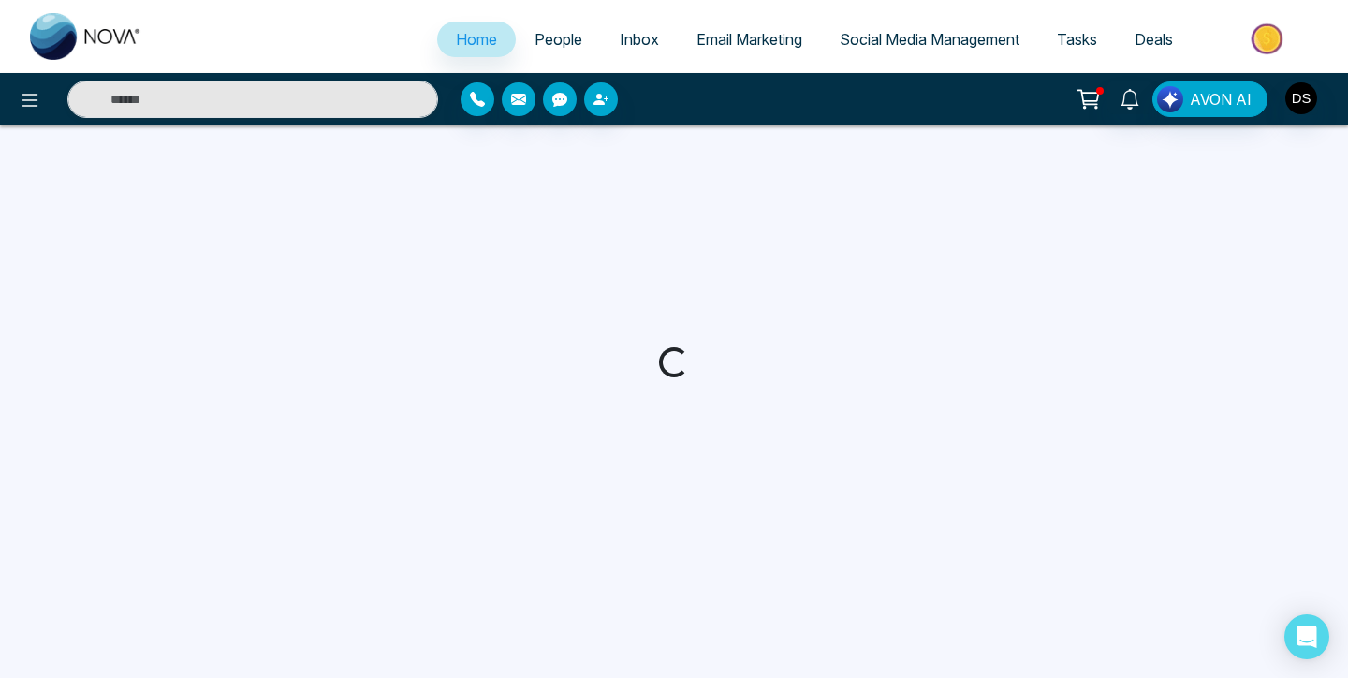
select select "*"
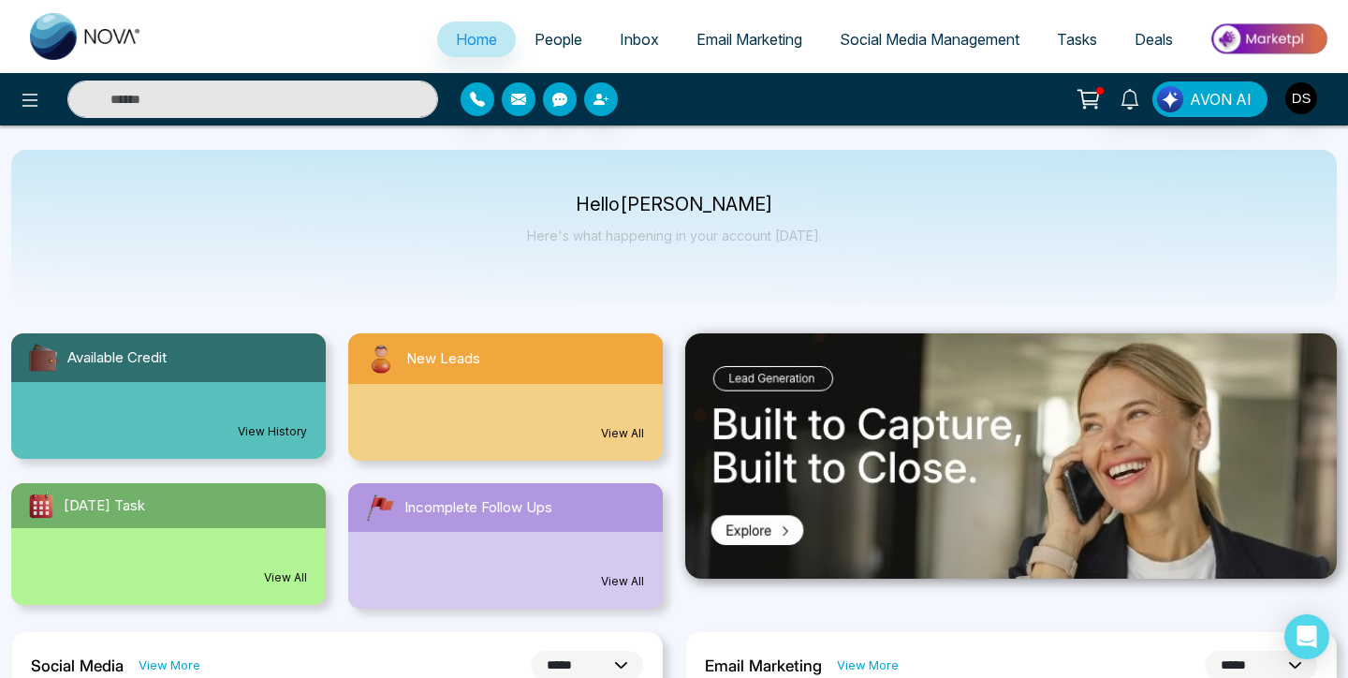
click at [1083, 47] on span "Tasks" at bounding box center [1077, 39] width 40 height 19
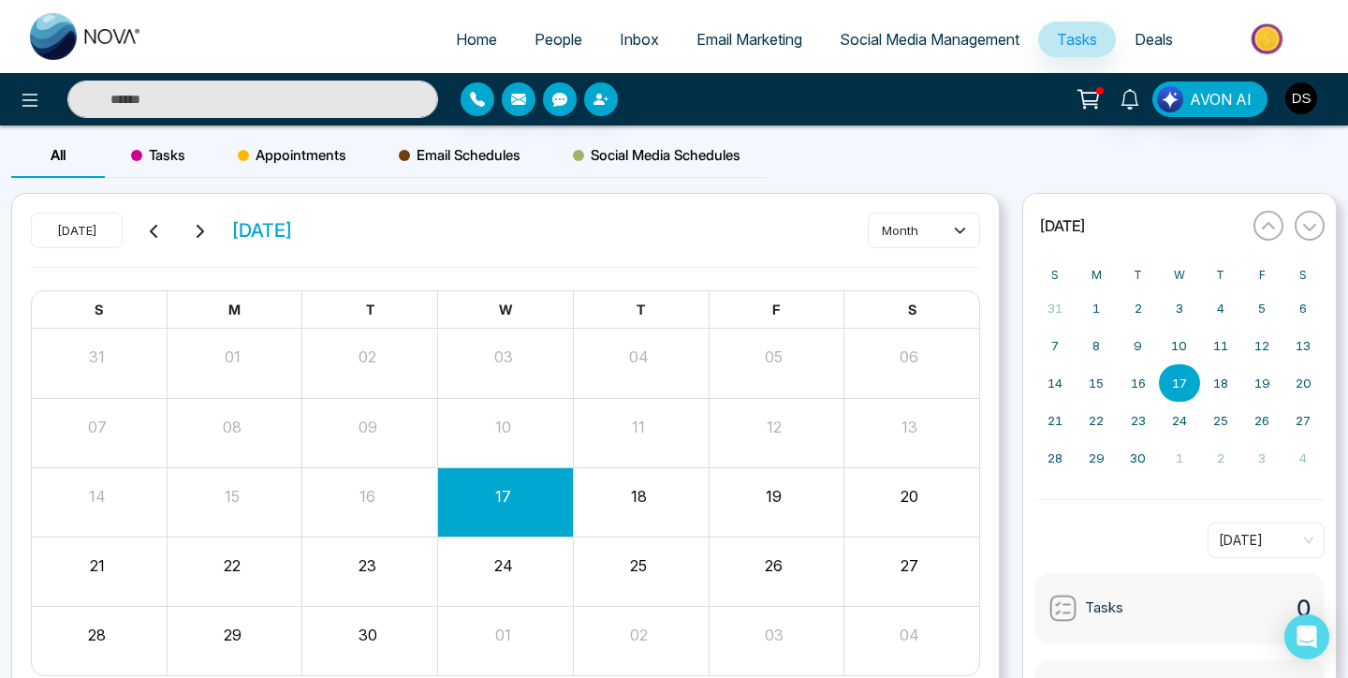
click at [654, 480] on div "18" at bounding box center [638, 493] width 131 height 28
click at [884, 47] on span "Social Media Management" at bounding box center [930, 39] width 180 height 19
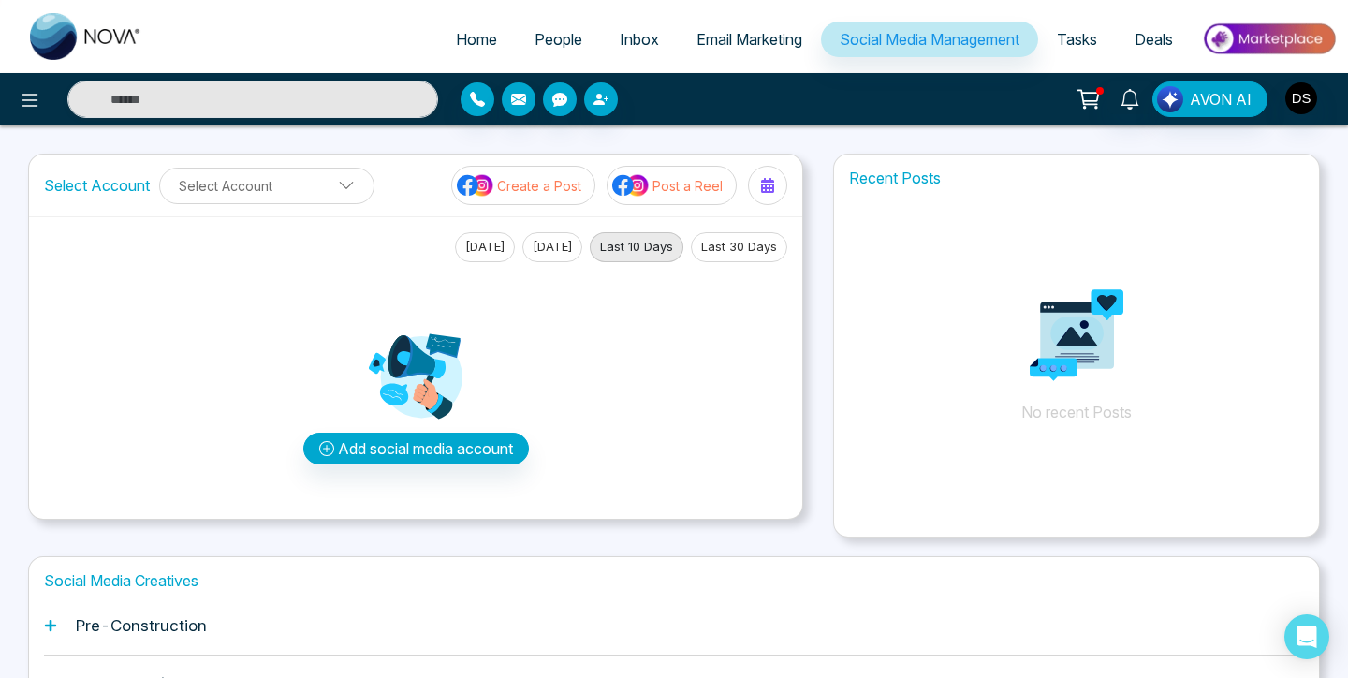
scroll to position [125, 0]
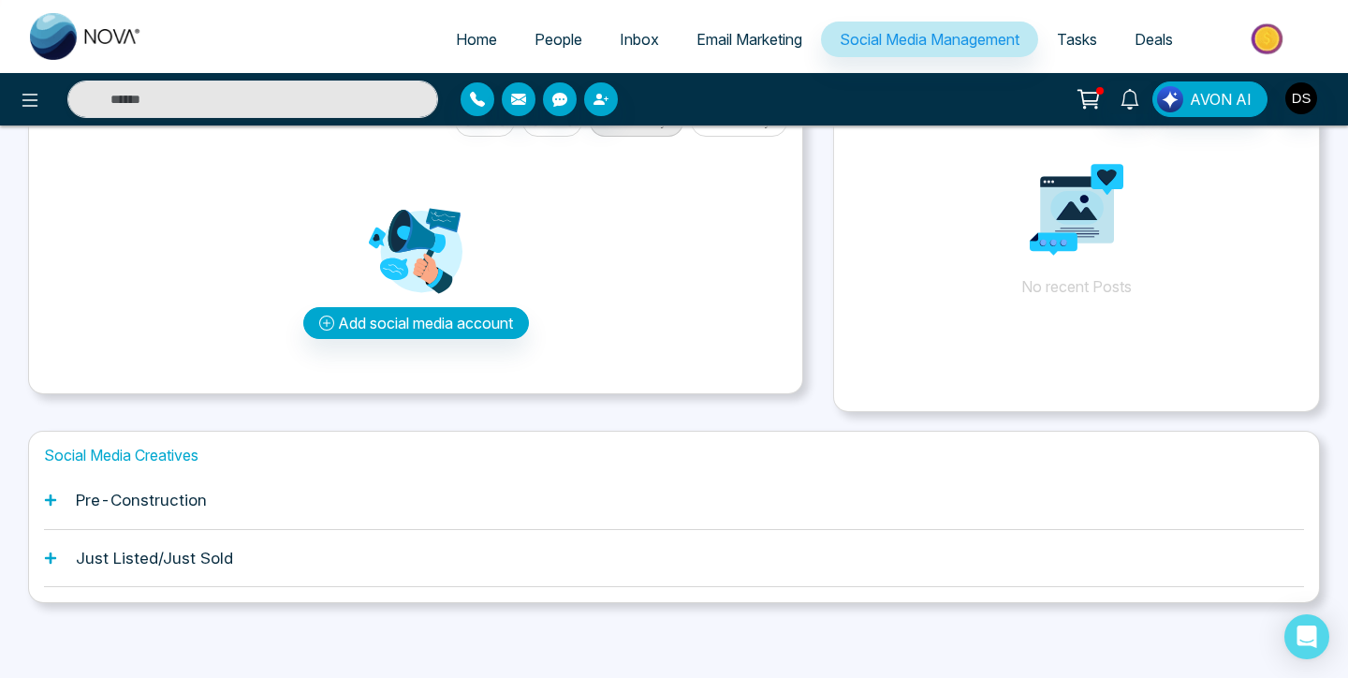
click at [194, 497] on h1 "Pre-Construction" at bounding box center [141, 499] width 131 height 19
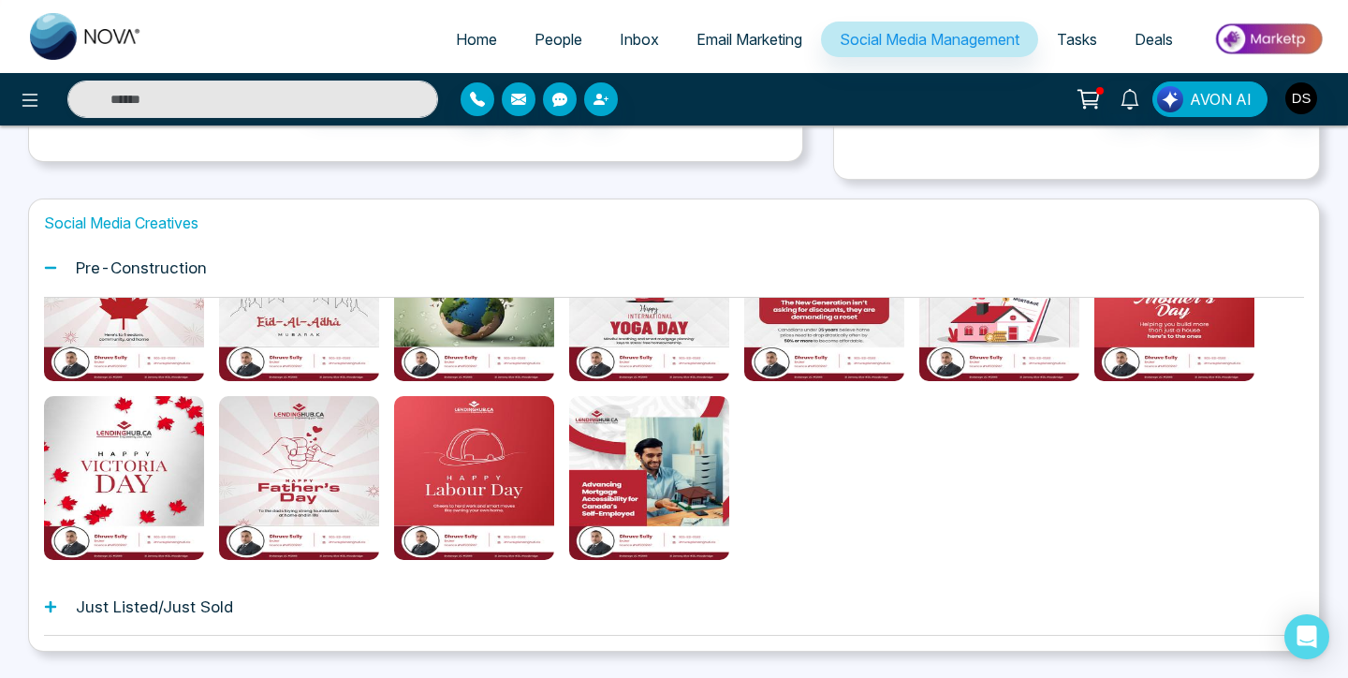
scroll to position [406, 0]
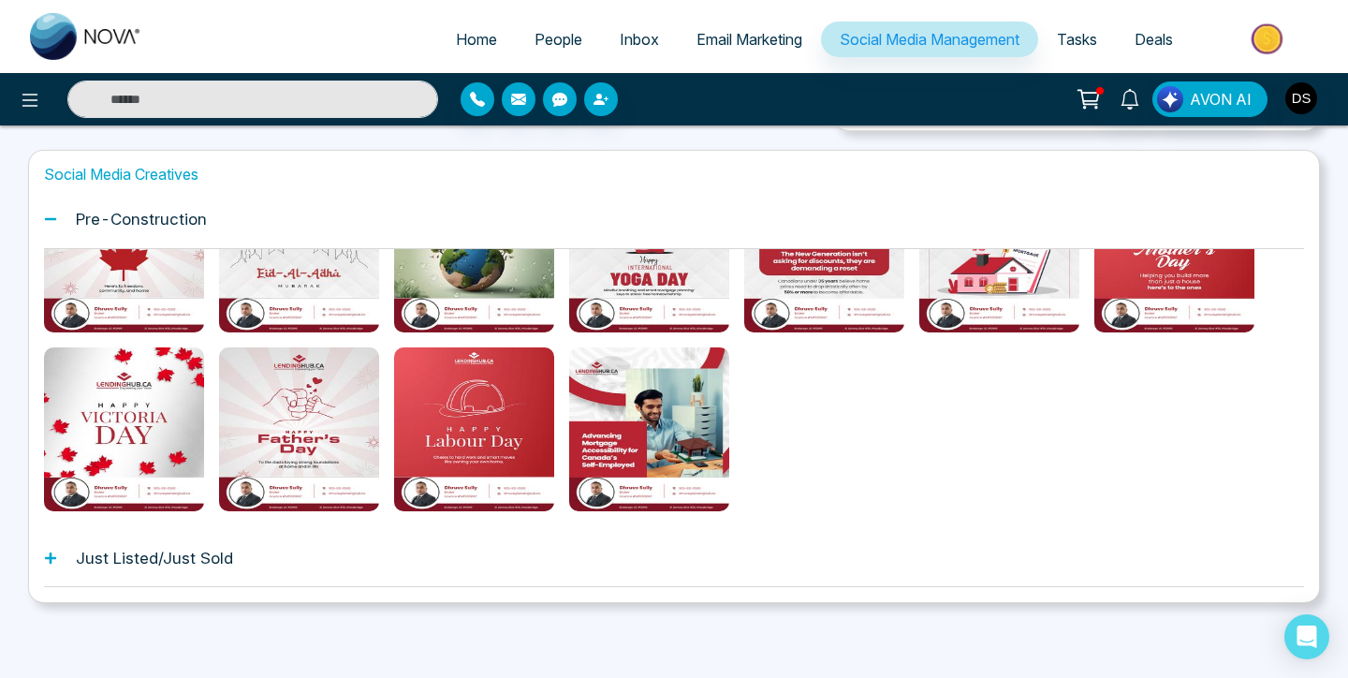
click at [165, 555] on h1 "Just Listed/Just Sold" at bounding box center [154, 558] width 157 height 19
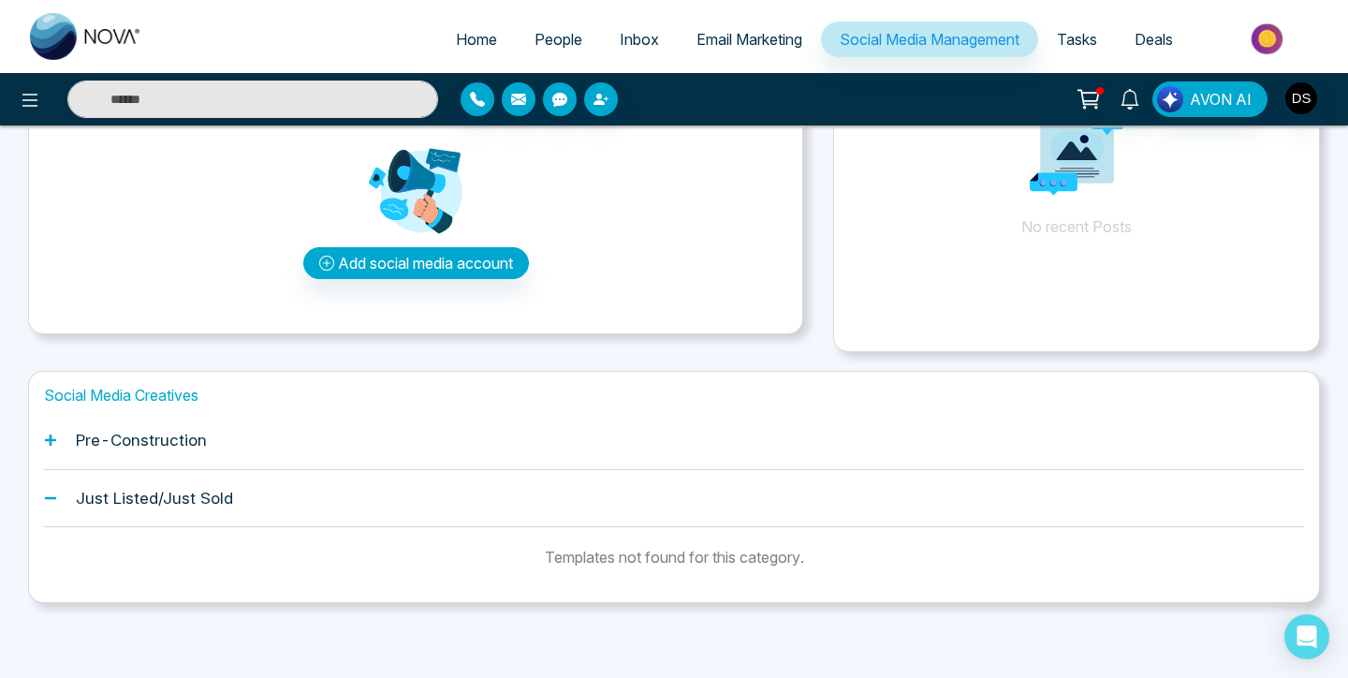
scroll to position [185, 0]
click at [180, 498] on h1 "Just Listed/Just Sold" at bounding box center [154, 498] width 157 height 19
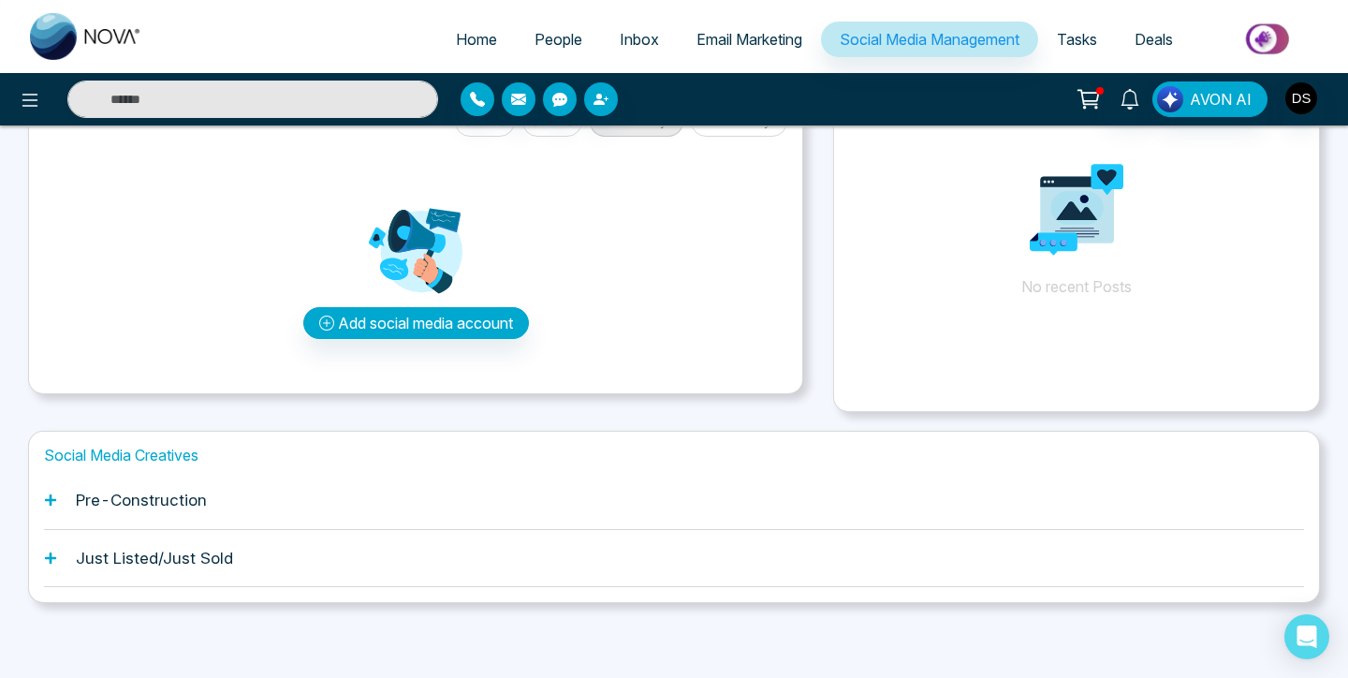
click at [150, 500] on h1 "Pre-Construction" at bounding box center [141, 499] width 131 height 19
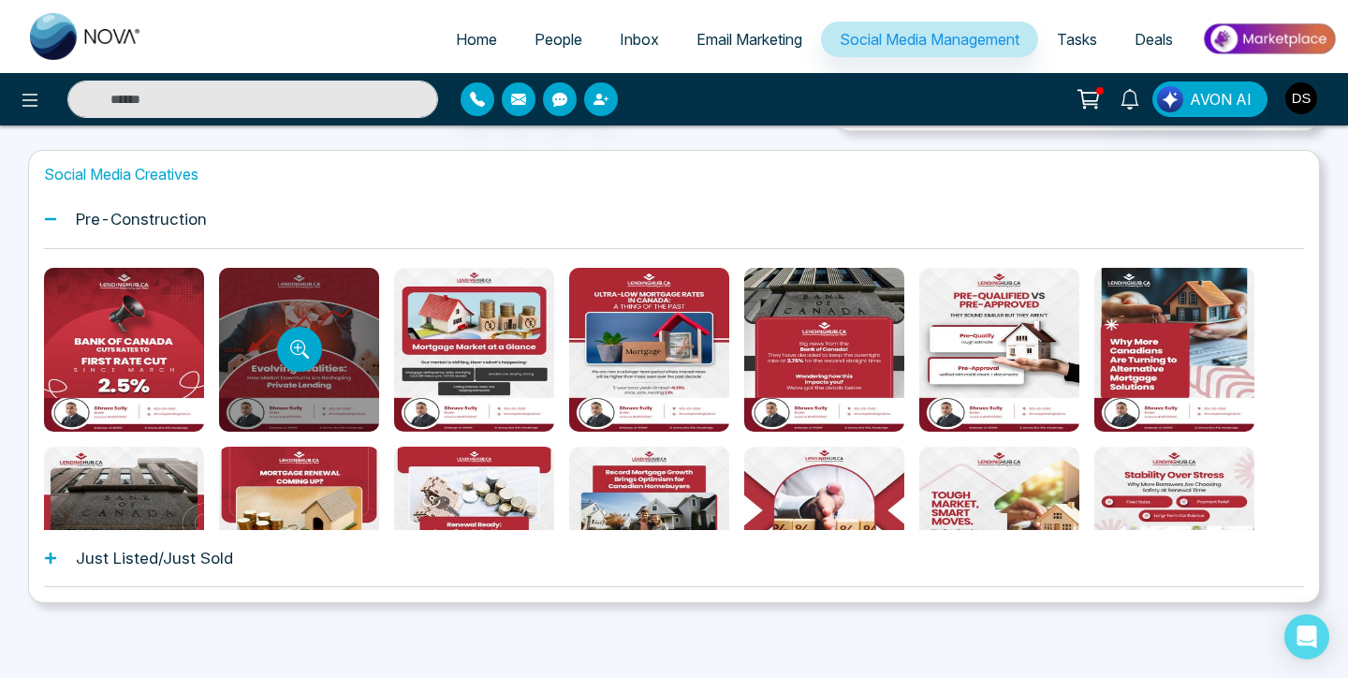
scroll to position [0, 0]
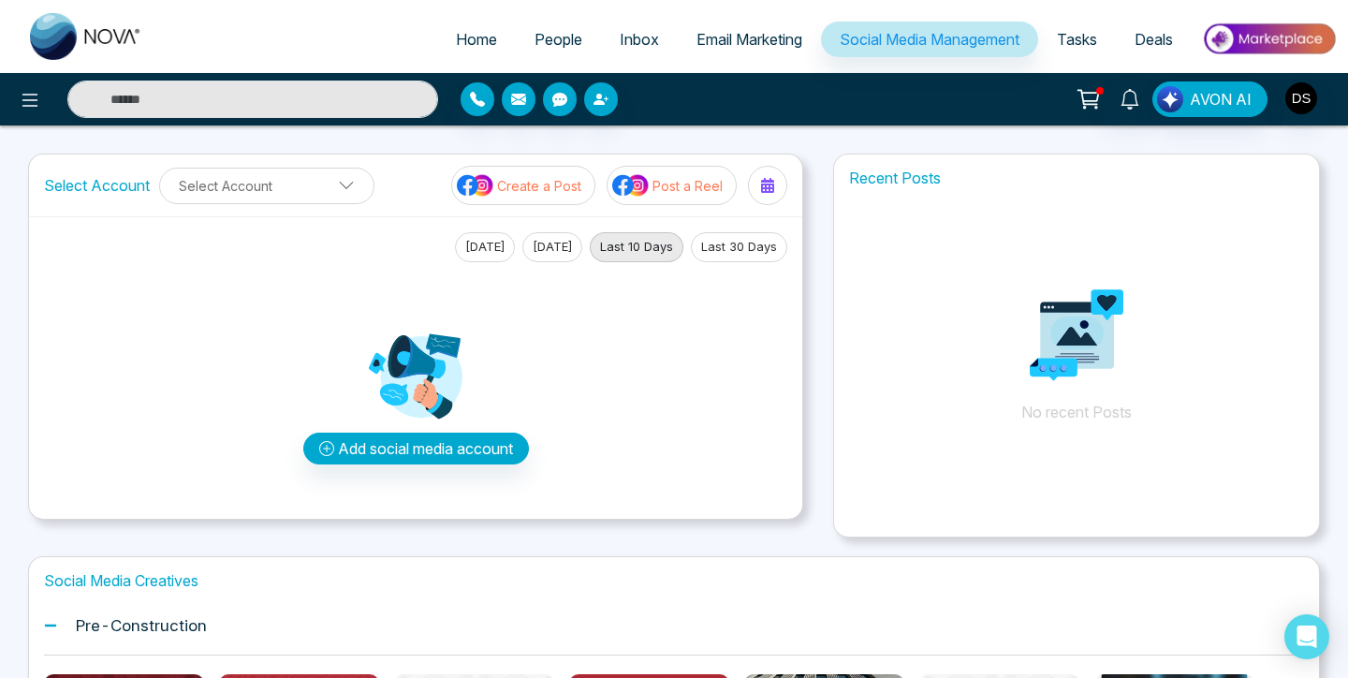
click at [656, 191] on p "Post a Reel" at bounding box center [687, 186] width 70 height 20
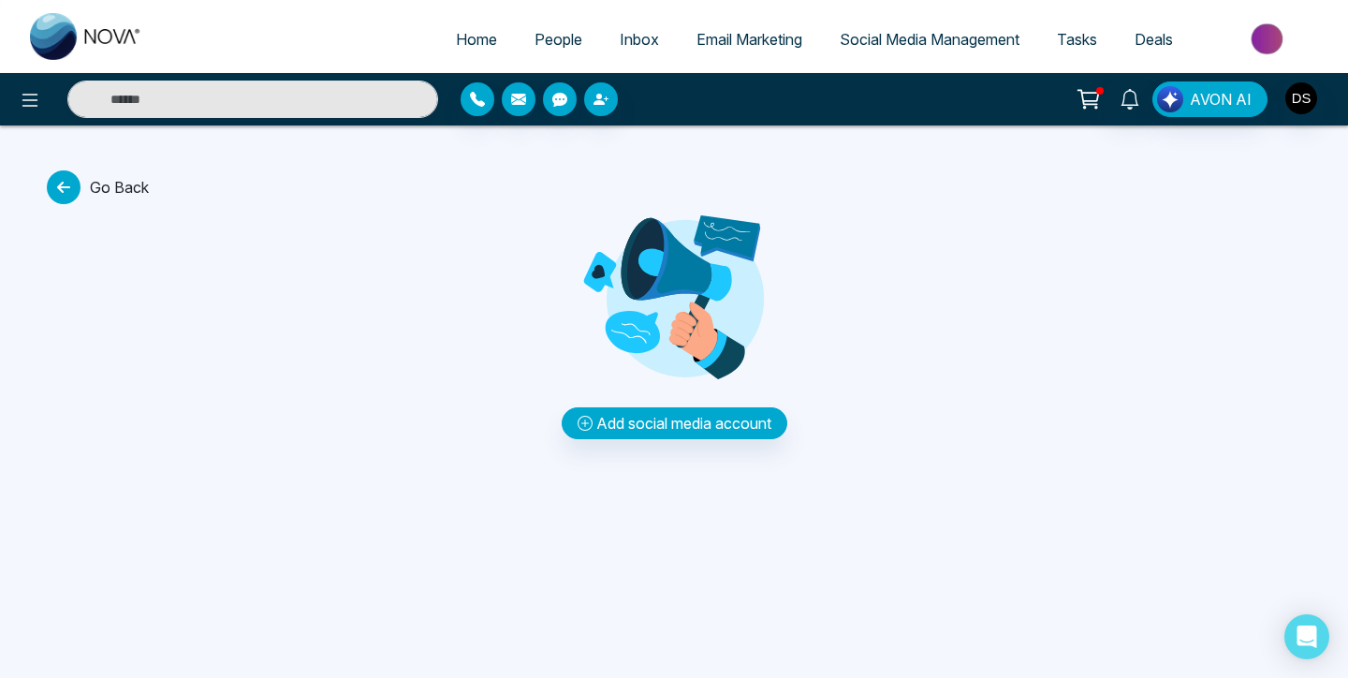
click at [72, 188] on icon at bounding box center [64, 187] width 34 height 34
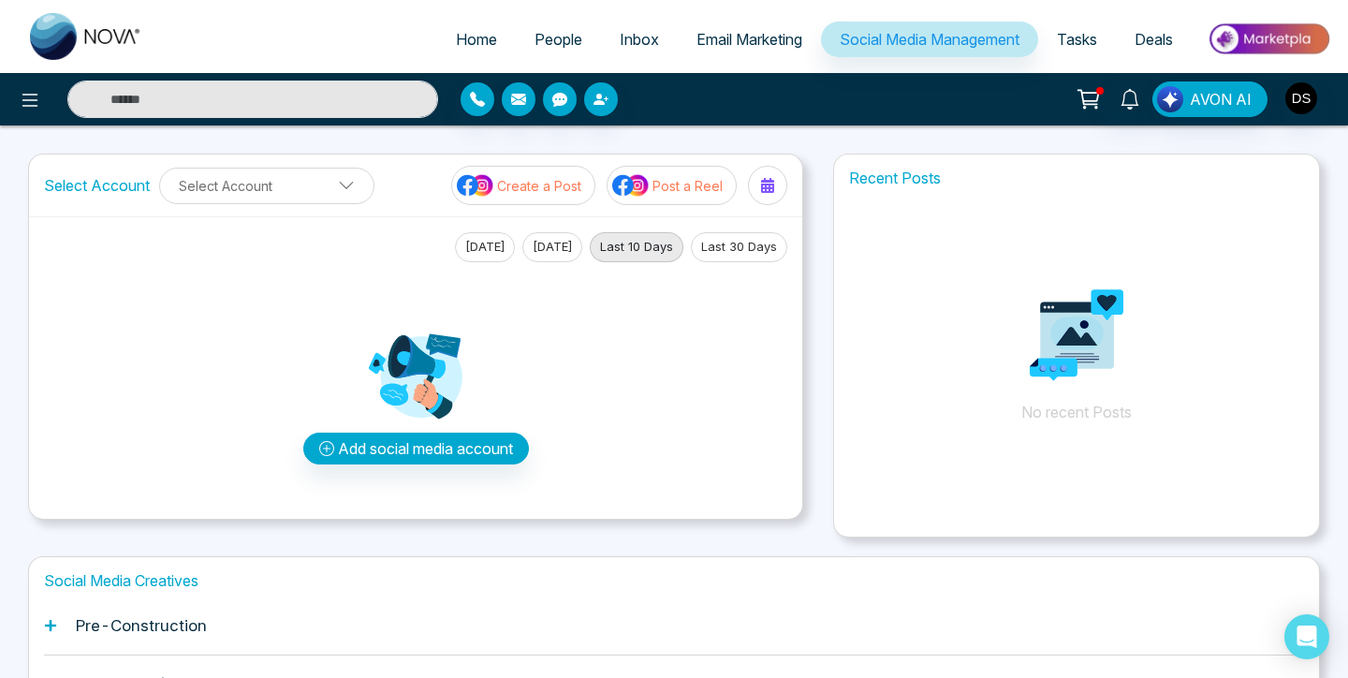
scroll to position [125, 0]
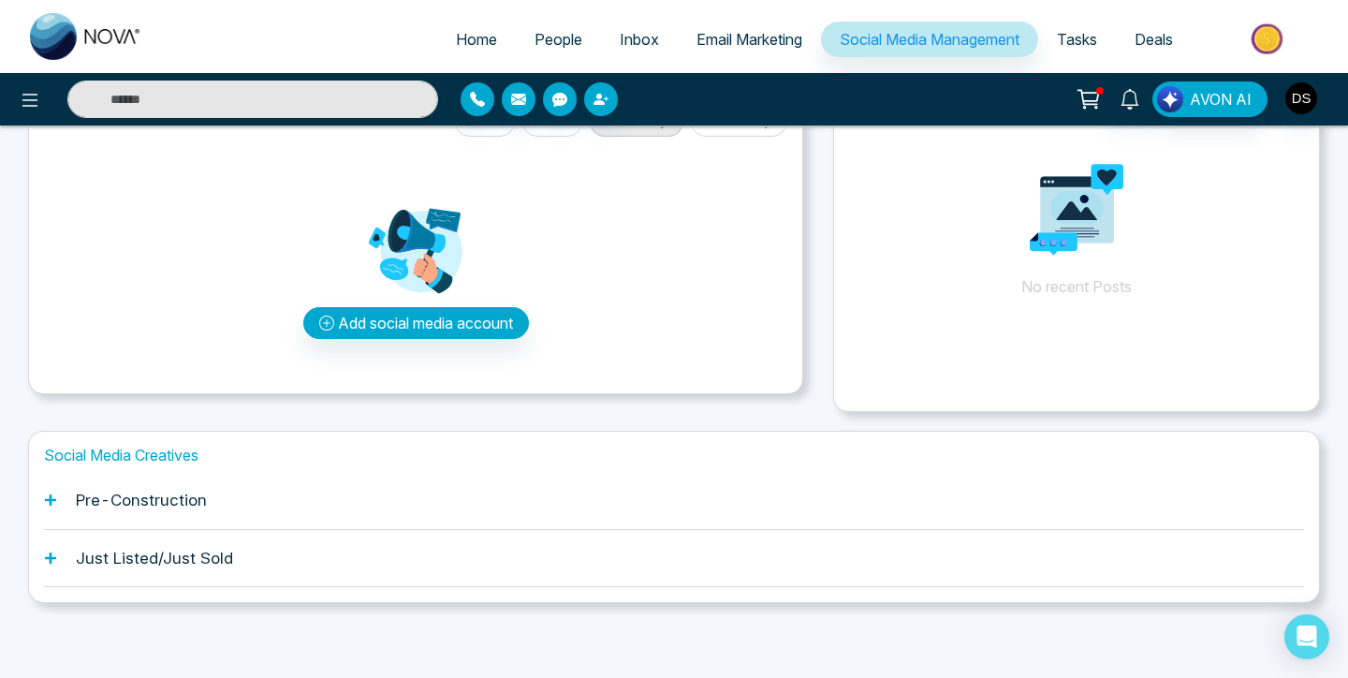
click at [148, 494] on h1 "Pre-Construction" at bounding box center [141, 499] width 131 height 19
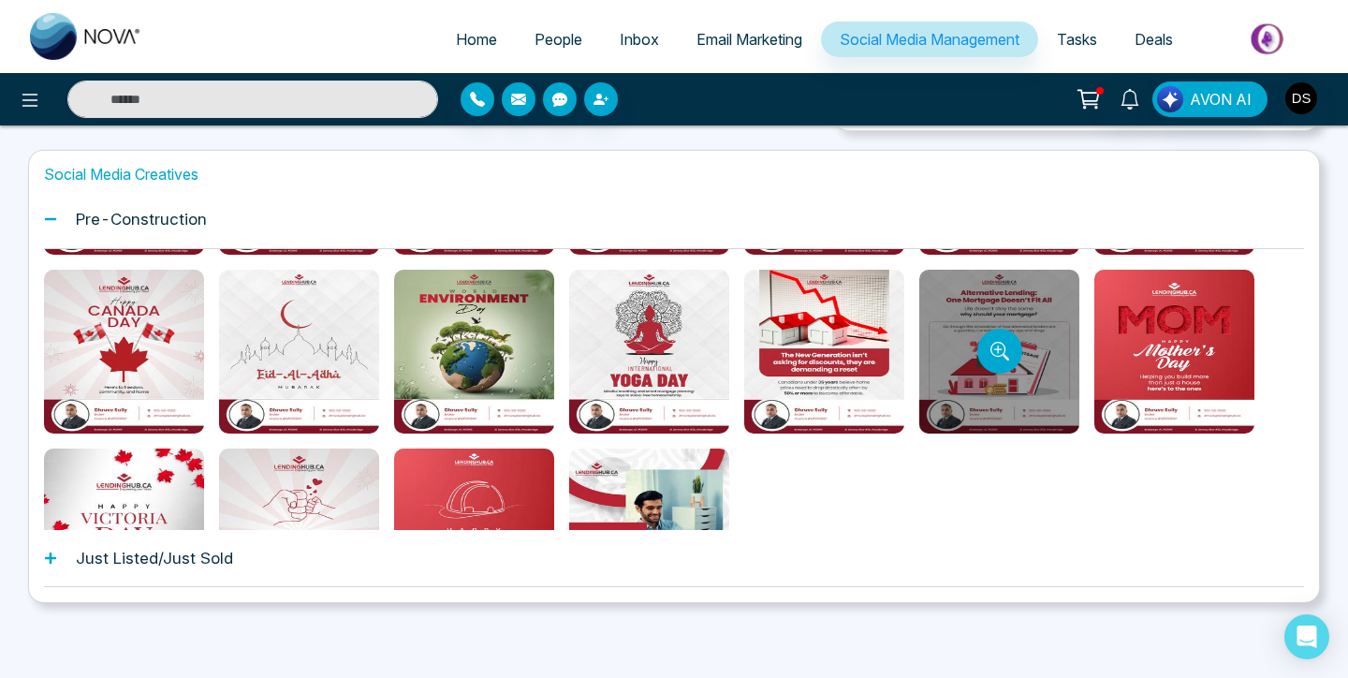
scroll to position [457, 0]
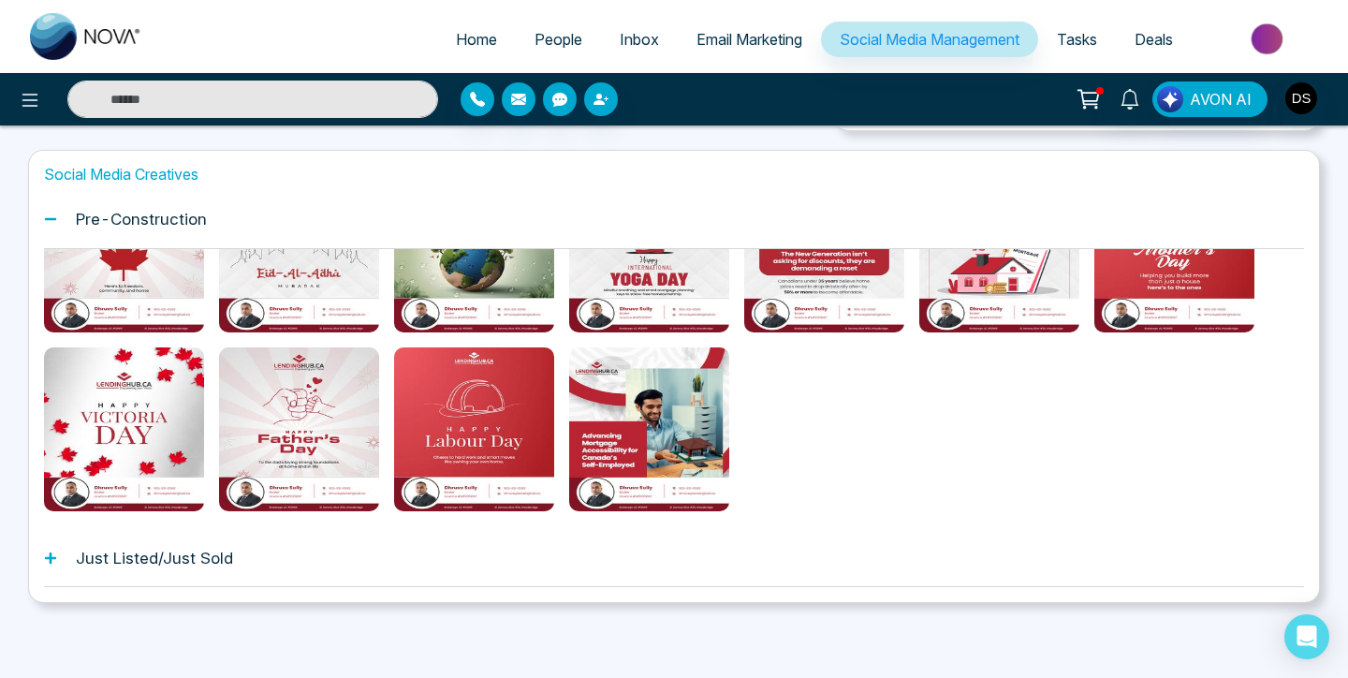
click at [451, 27] on link "Home" at bounding box center [476, 40] width 79 height 36
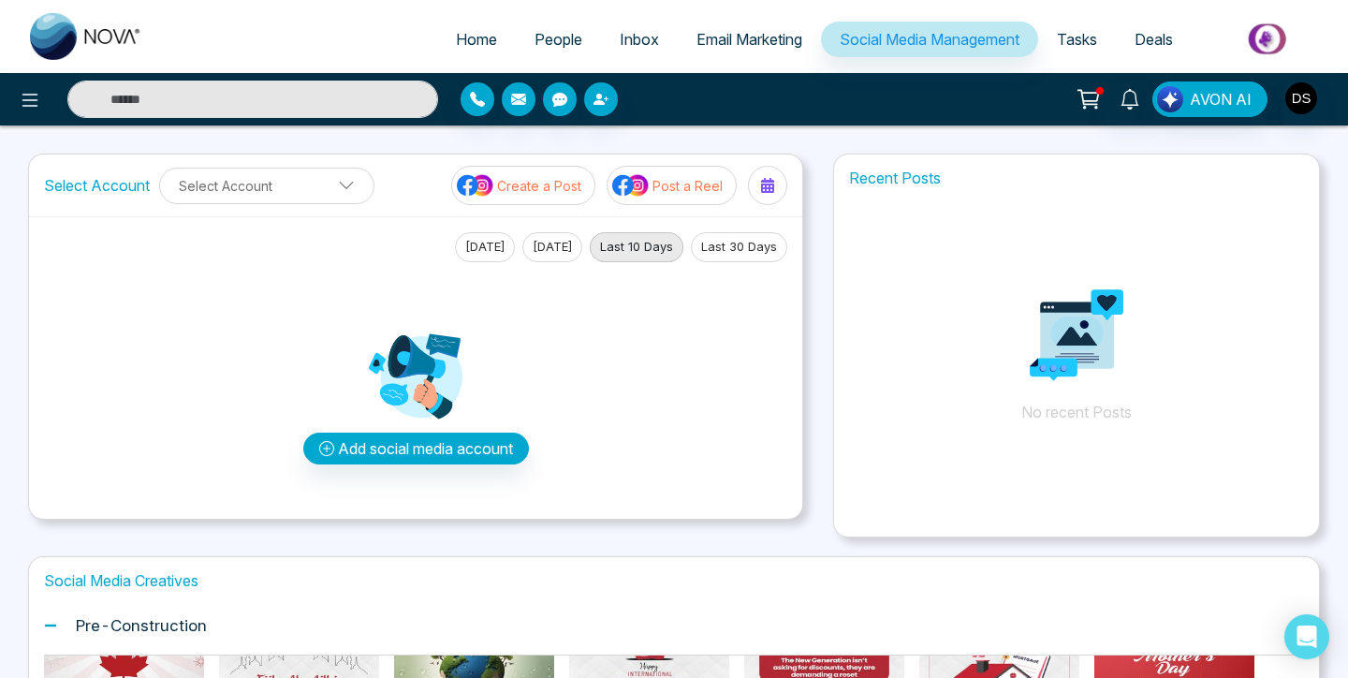
select select "*"
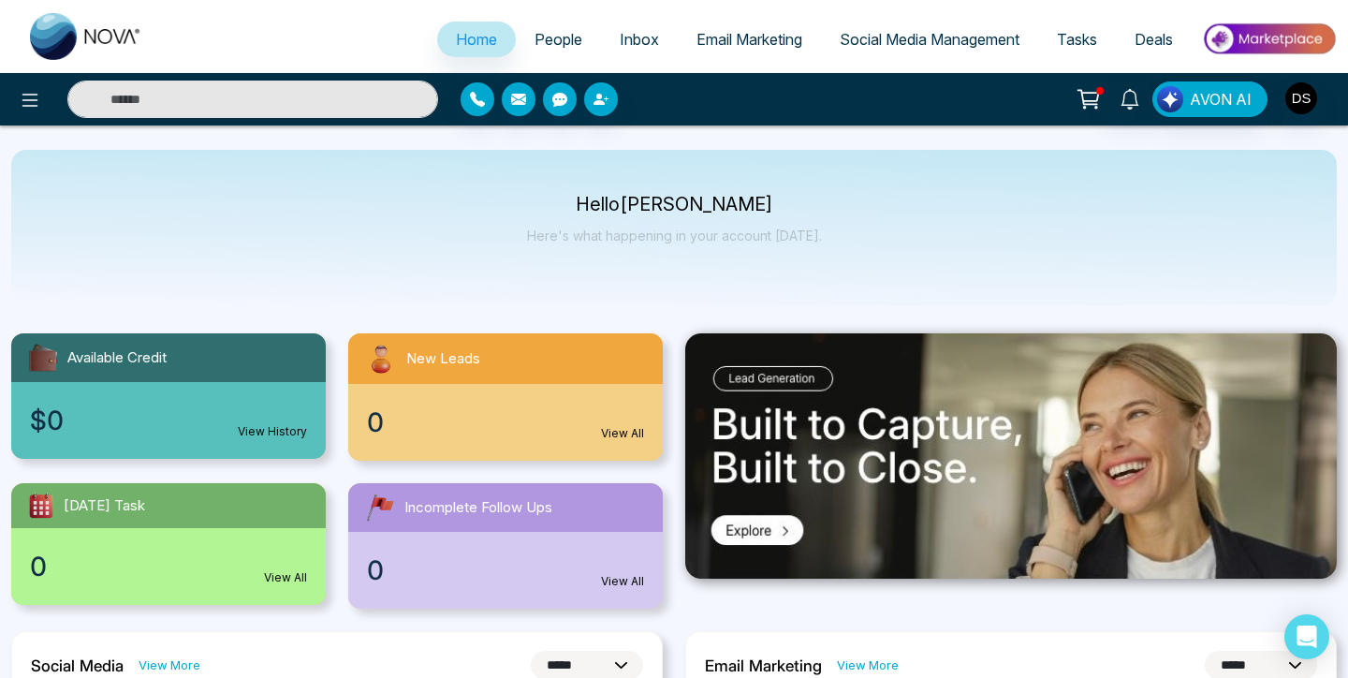
click at [724, 47] on span "Email Marketing" at bounding box center [749, 39] width 106 height 19
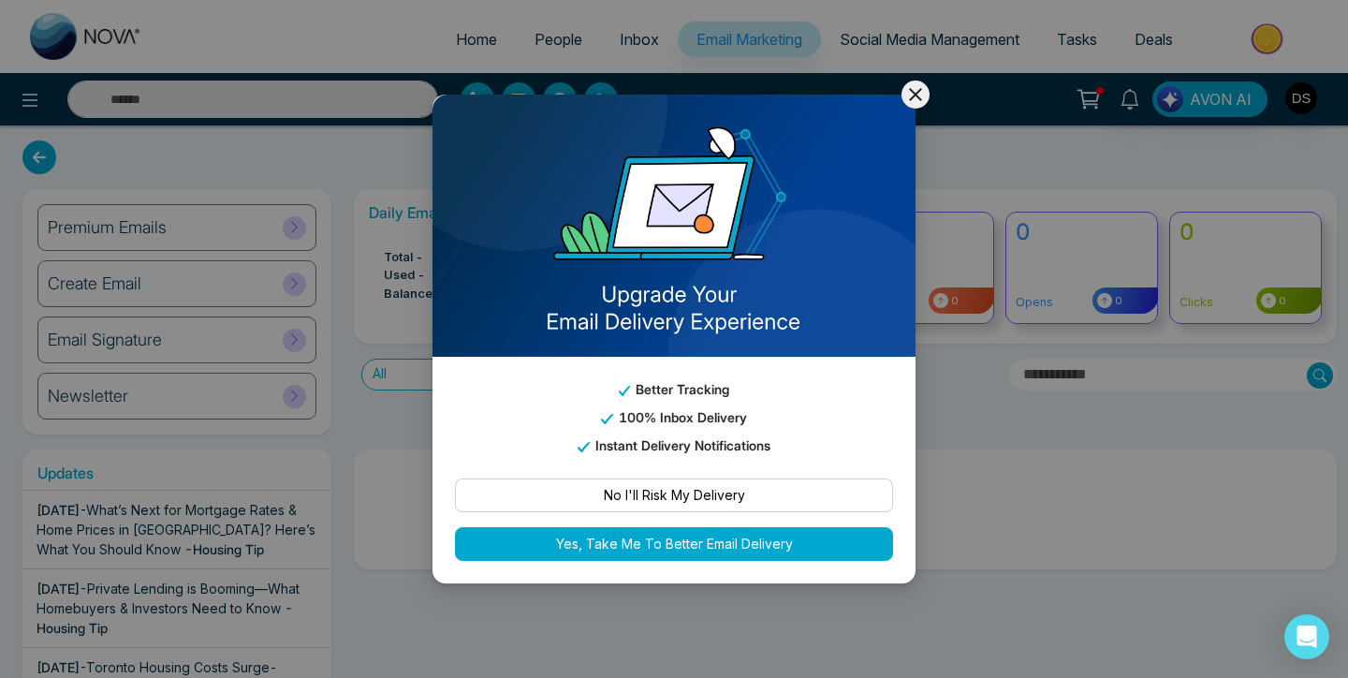
click at [917, 87] on icon at bounding box center [915, 94] width 22 height 22
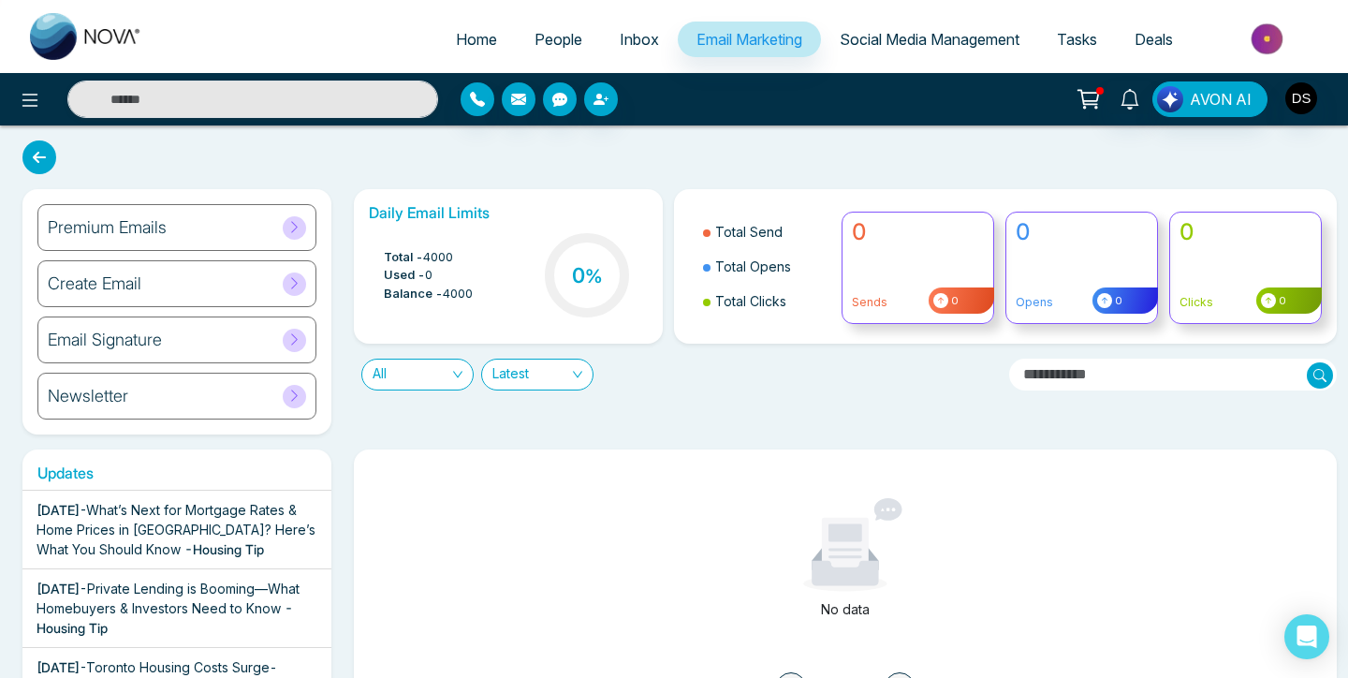
click at [241, 234] on div "Premium Emails" at bounding box center [176, 227] width 279 height 47
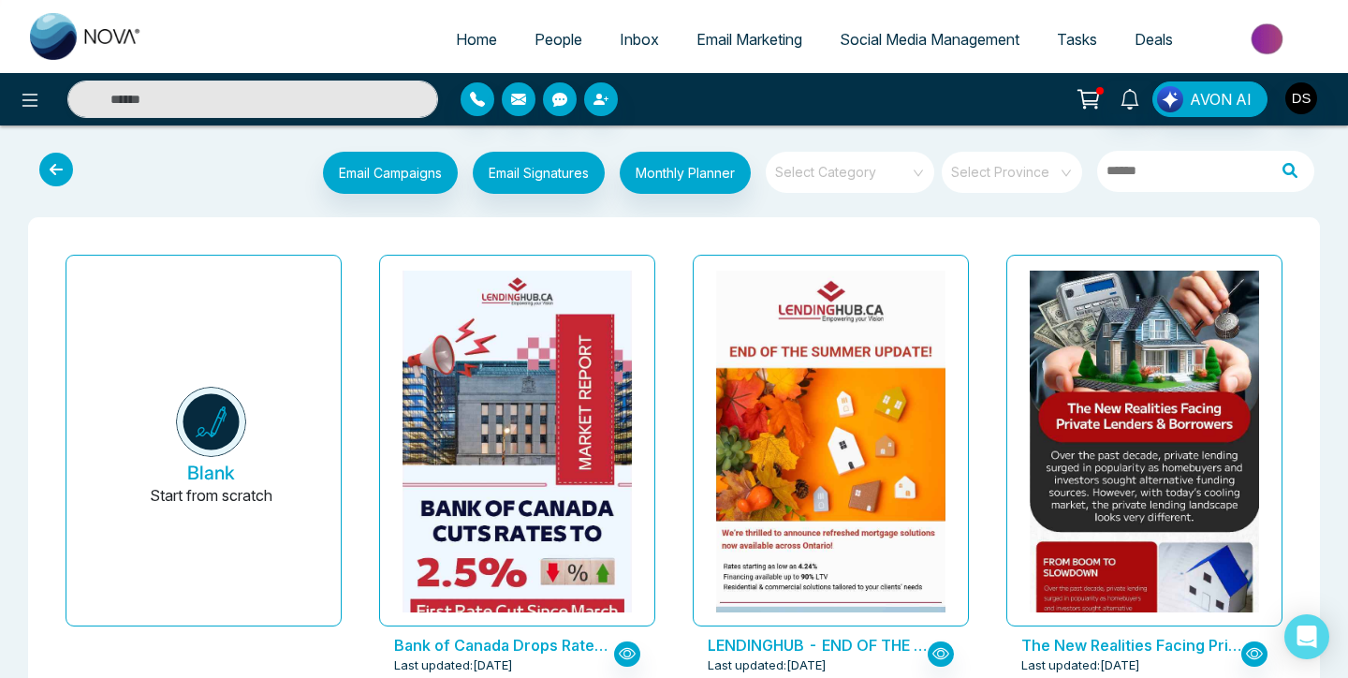
click at [797, 177] on input "search" at bounding box center [843, 166] width 135 height 28
click at [803, 272] on div "LendingHub" at bounding box center [850, 275] width 168 height 30
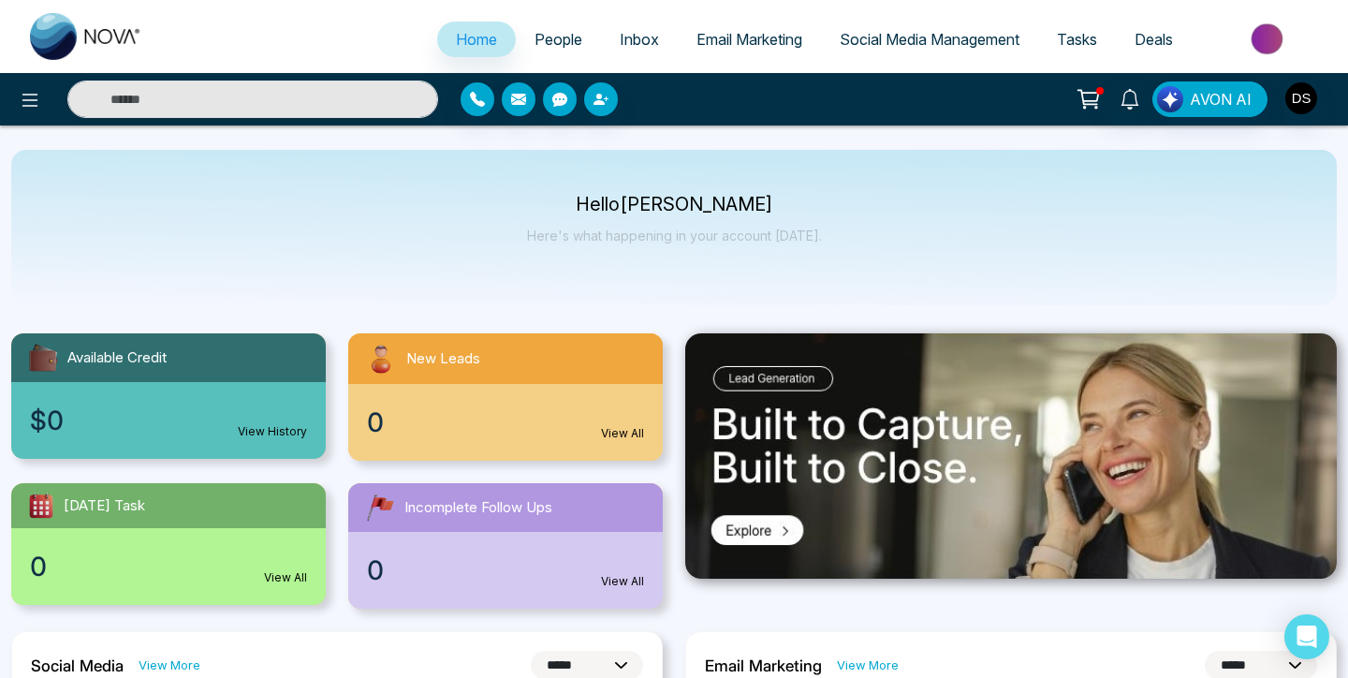
select select "*"
